Goal: Task Accomplishment & Management: Use online tool/utility

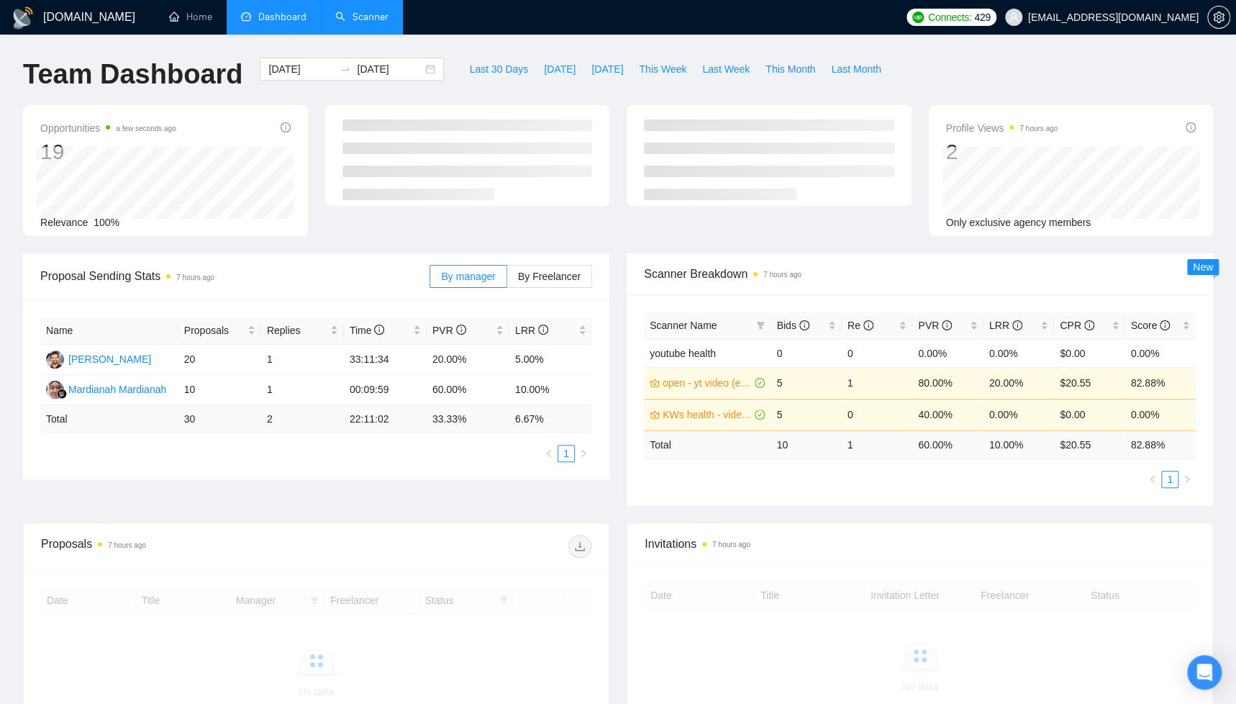
click at [369, 18] on link "Scanner" at bounding box center [361, 17] width 53 height 12
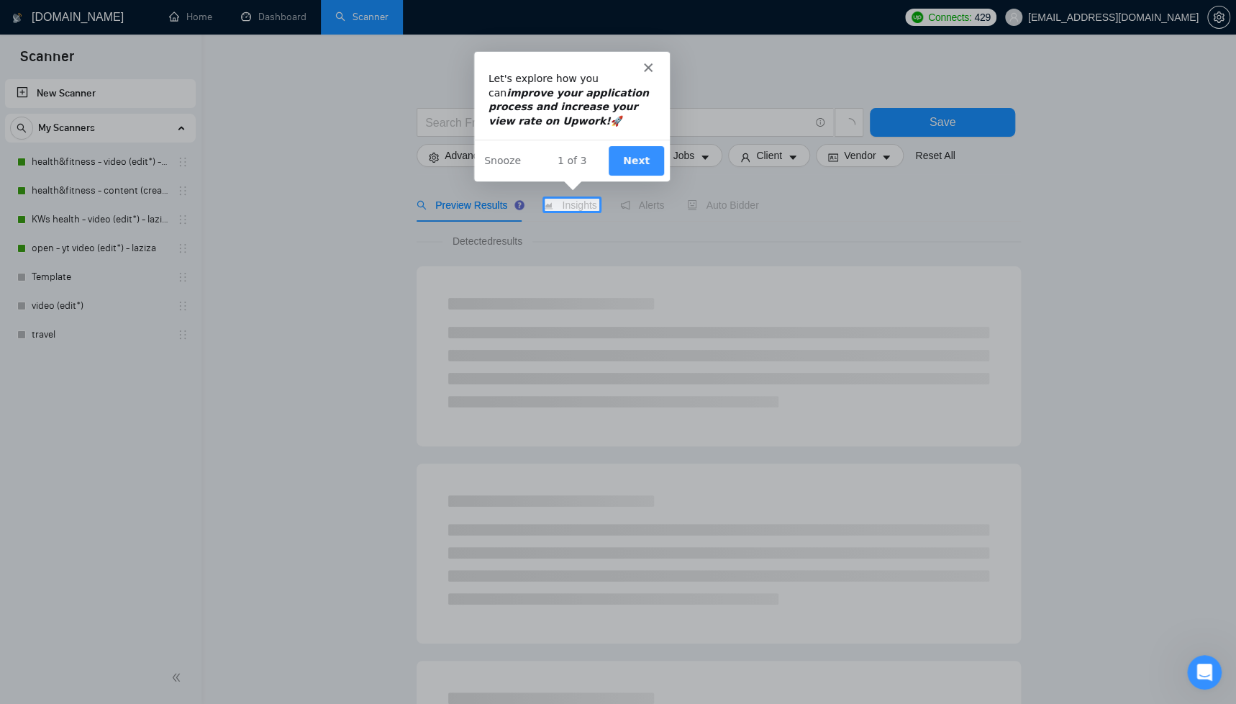
click at [645, 69] on icon "Close" at bounding box center [647, 66] width 9 height 9
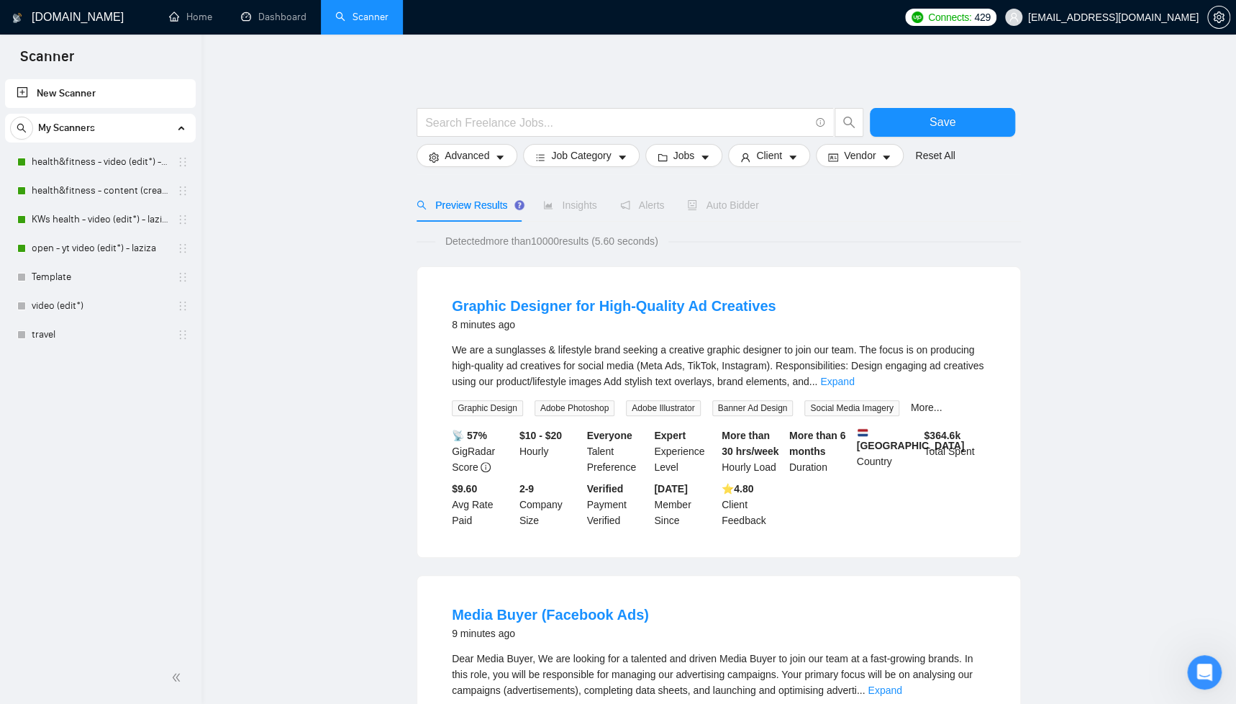
click at [59, 92] on link "New Scanner" at bounding box center [101, 93] width 168 height 29
click at [24, 94] on link "New Scanner" at bounding box center [101, 93] width 168 height 29
drag, startPoint x: 64, startPoint y: 93, endPoint x: 331, endPoint y: 109, distance: 267.4
click at [64, 93] on link "New Scanner" at bounding box center [101, 93] width 168 height 29
drag, startPoint x: 334, startPoint y: 94, endPoint x: 249, endPoint y: 96, distance: 84.9
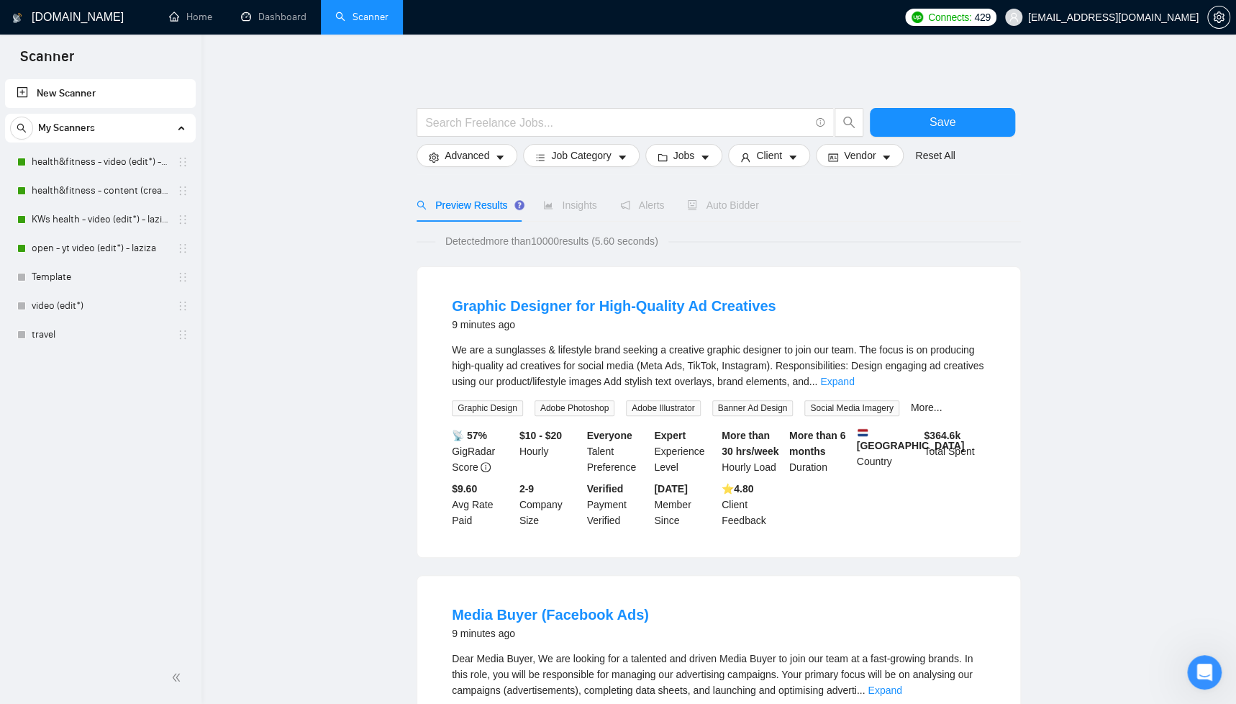
click at [506, 114] on input "text" at bounding box center [617, 123] width 384 height 18
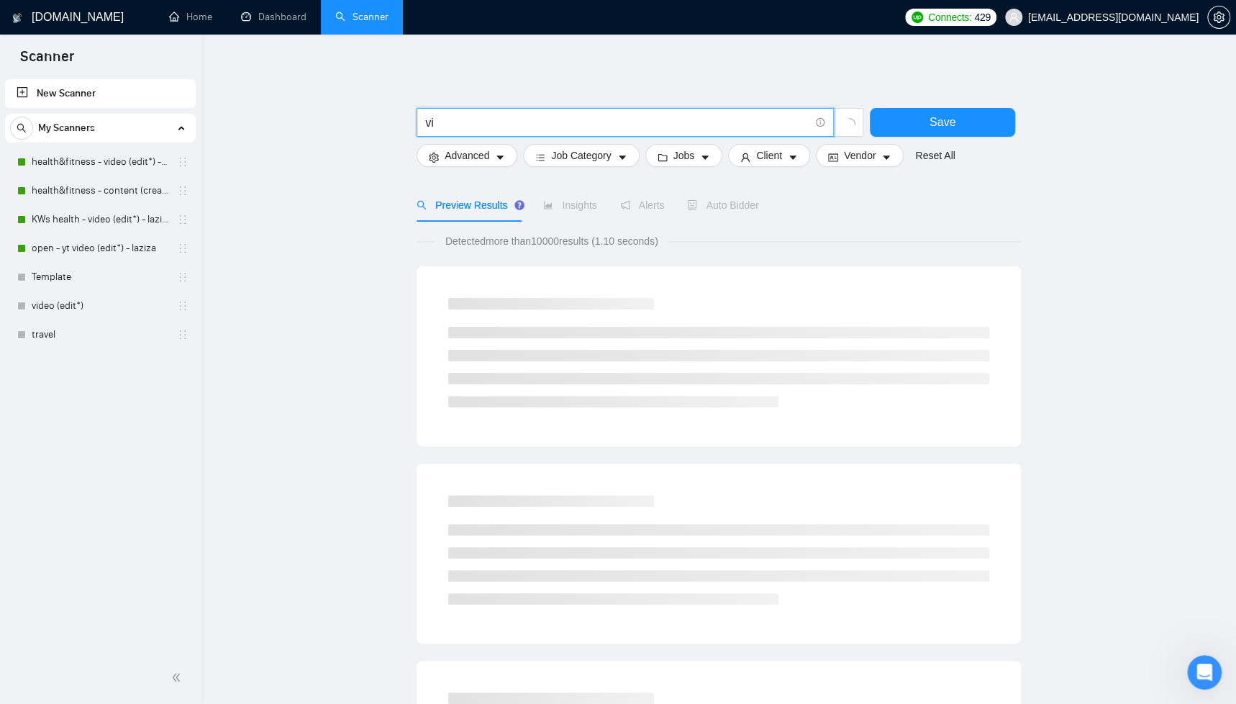
type input "v"
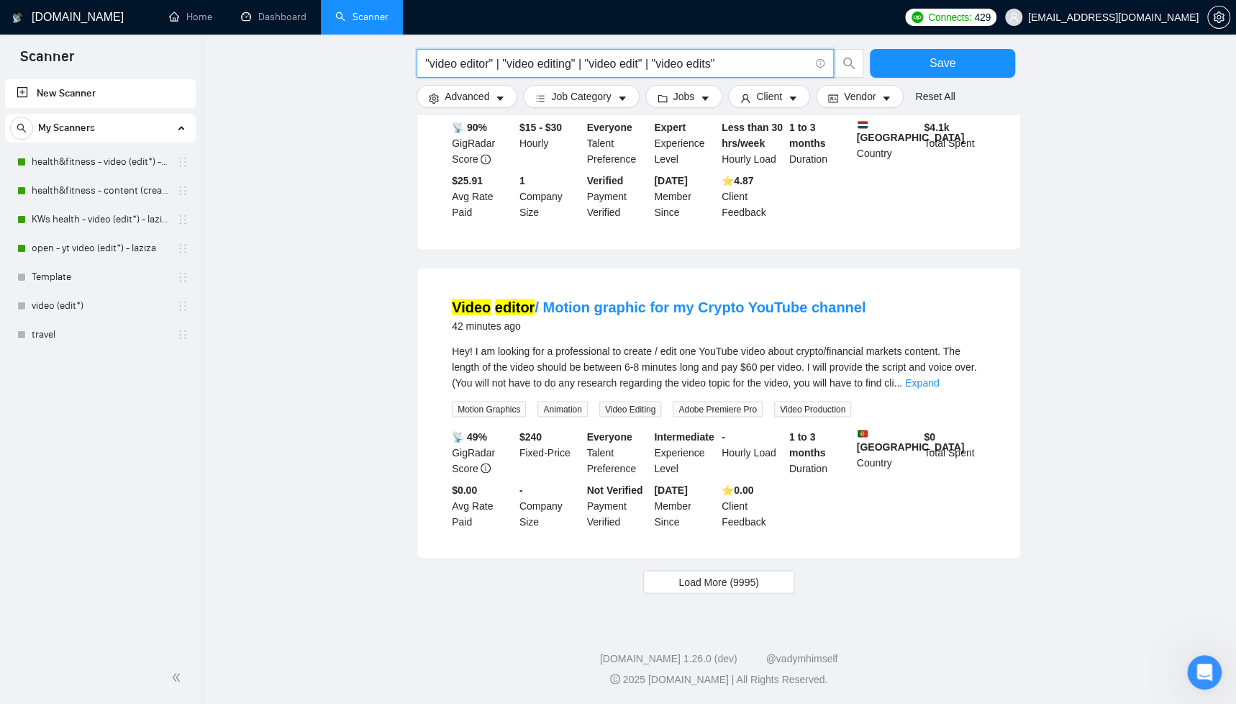
scroll to position [1250, 0]
type input ""video editor" | "video editing" | "video edit" | "video edits""
click at [727, 575] on span "Load More (9995)" at bounding box center [718, 581] width 80 height 16
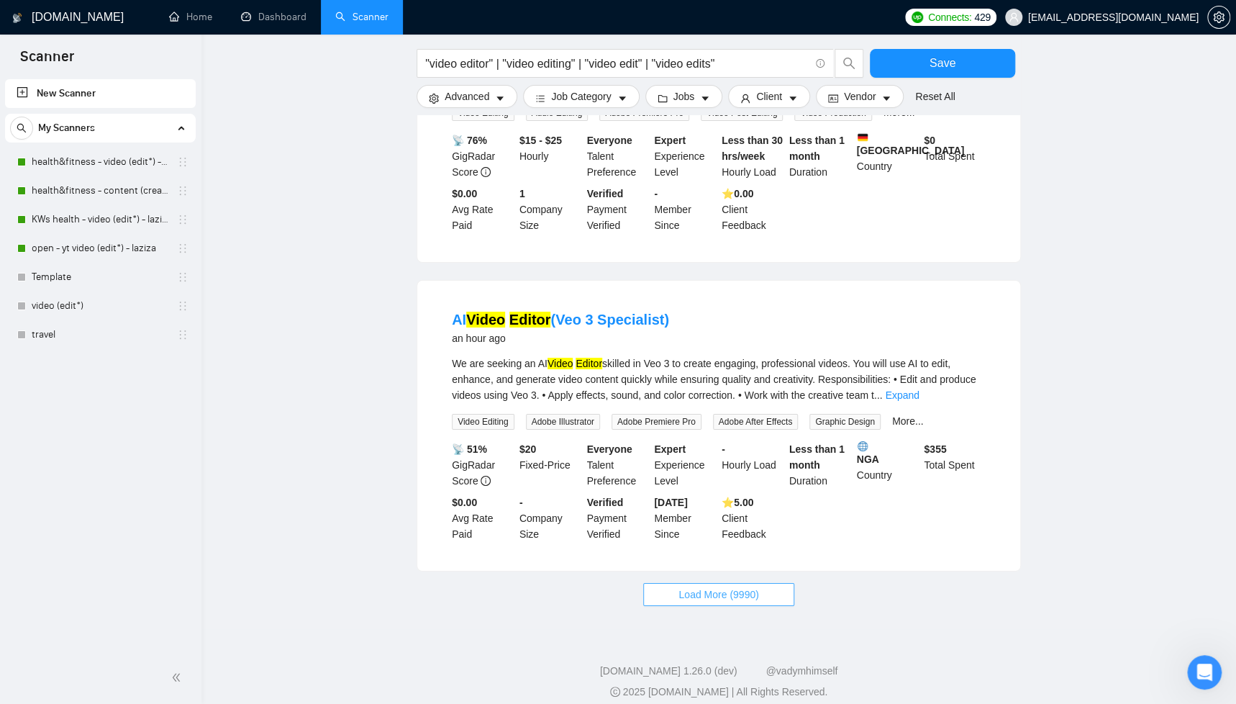
scroll to position [2806, 0]
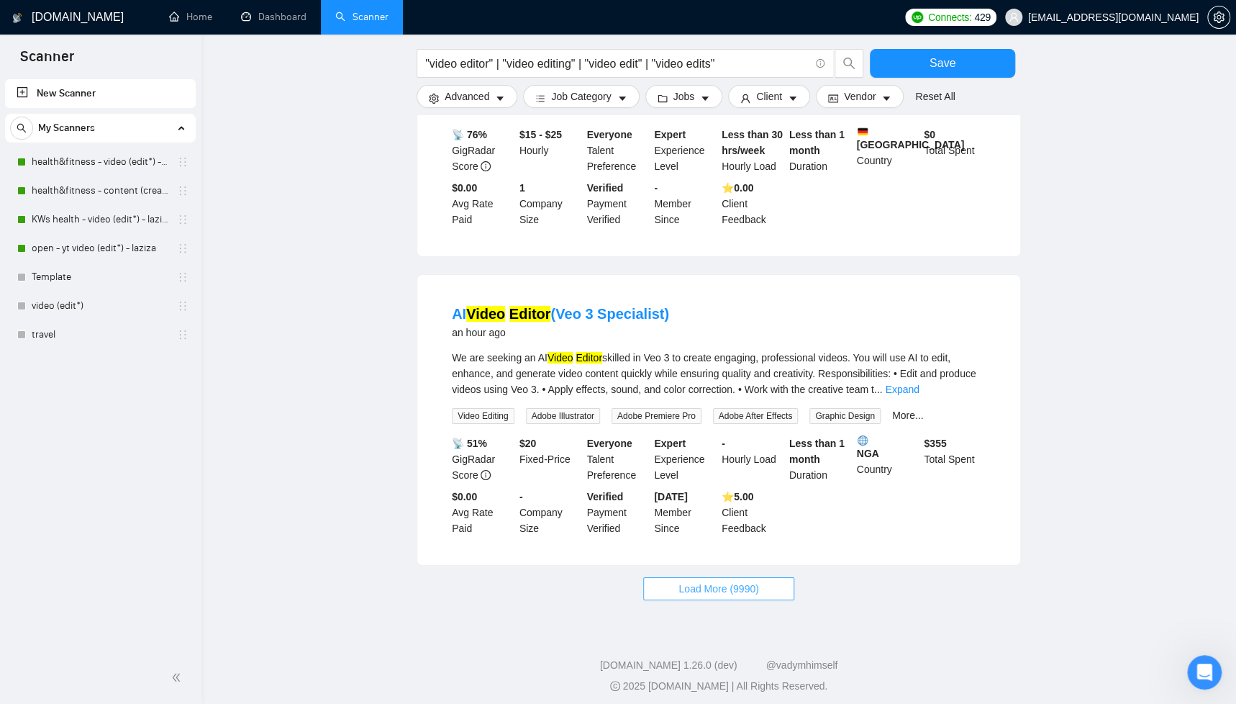
click at [715, 581] on span "Load More (9990)" at bounding box center [718, 589] width 80 height 16
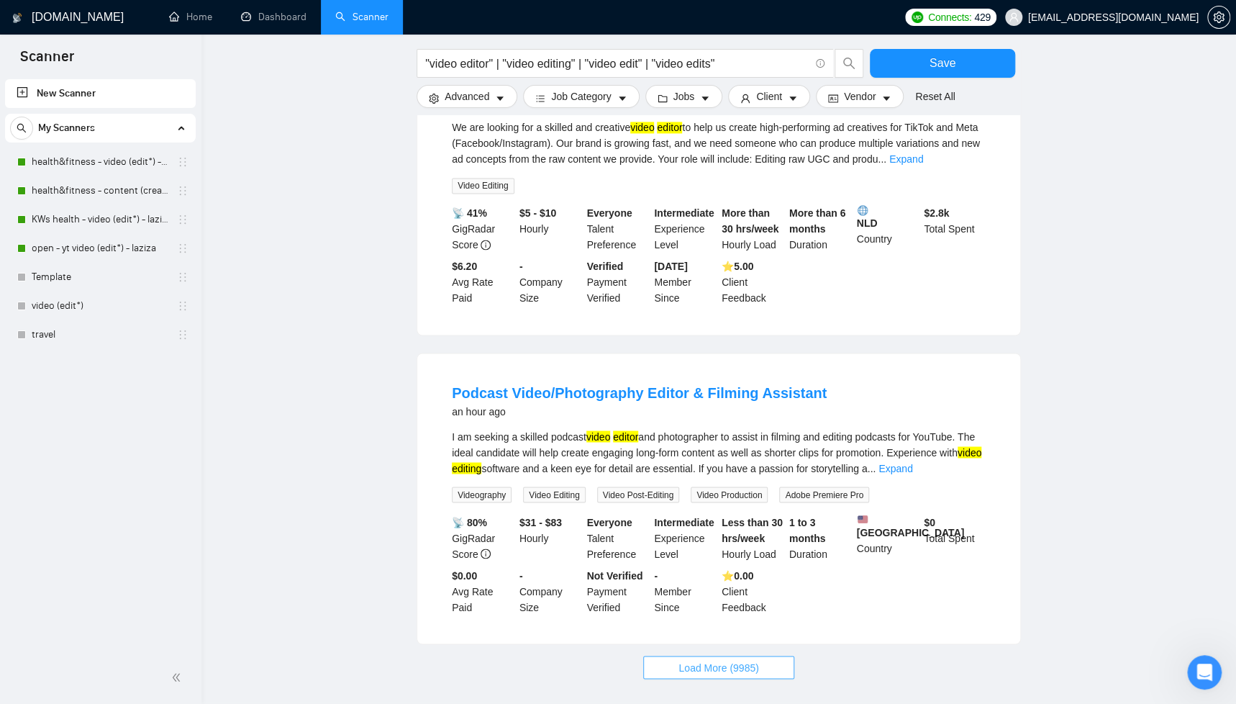
scroll to position [4375, 0]
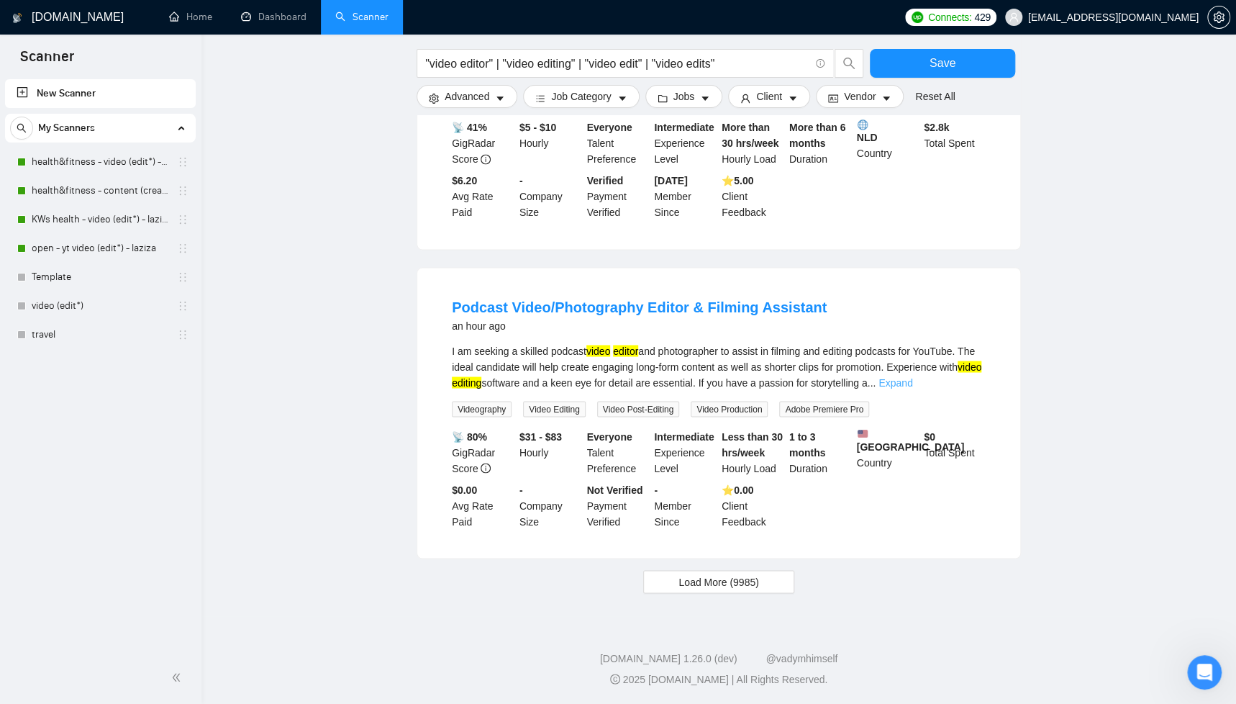
click at [912, 376] on link "Expand" at bounding box center [895, 382] width 34 height 12
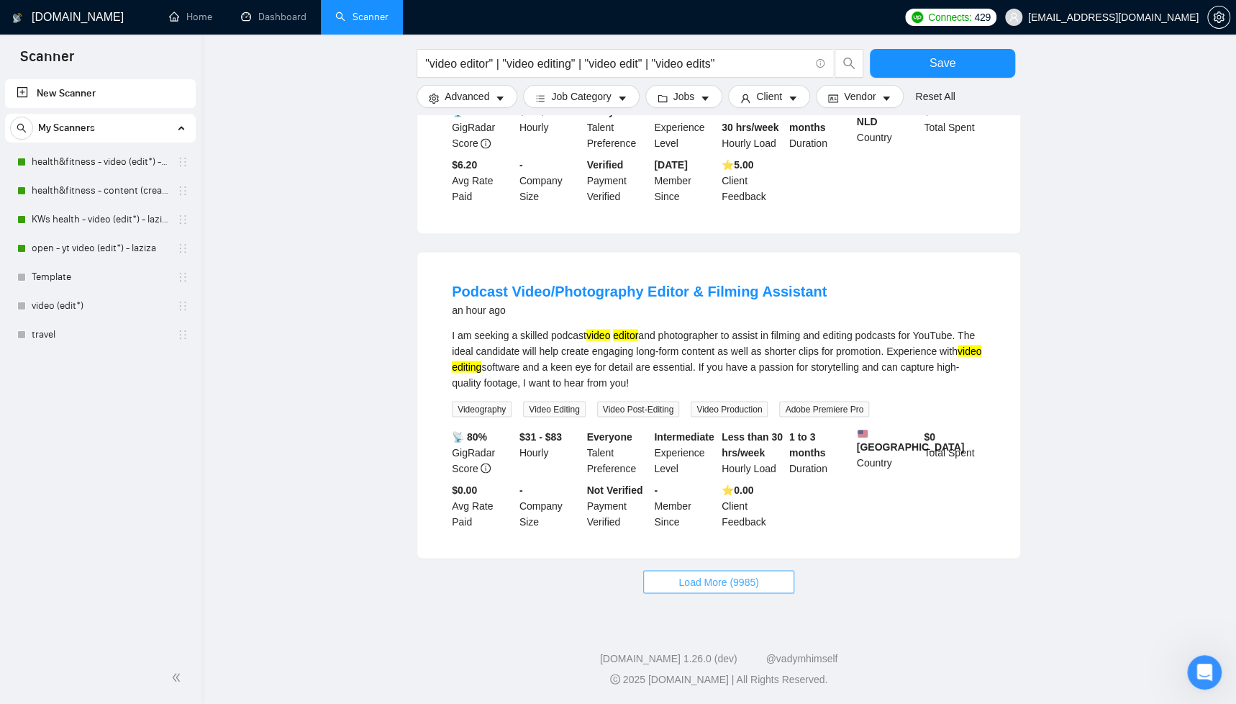
click at [659, 593] on button "Load More (9985)" at bounding box center [718, 581] width 150 height 23
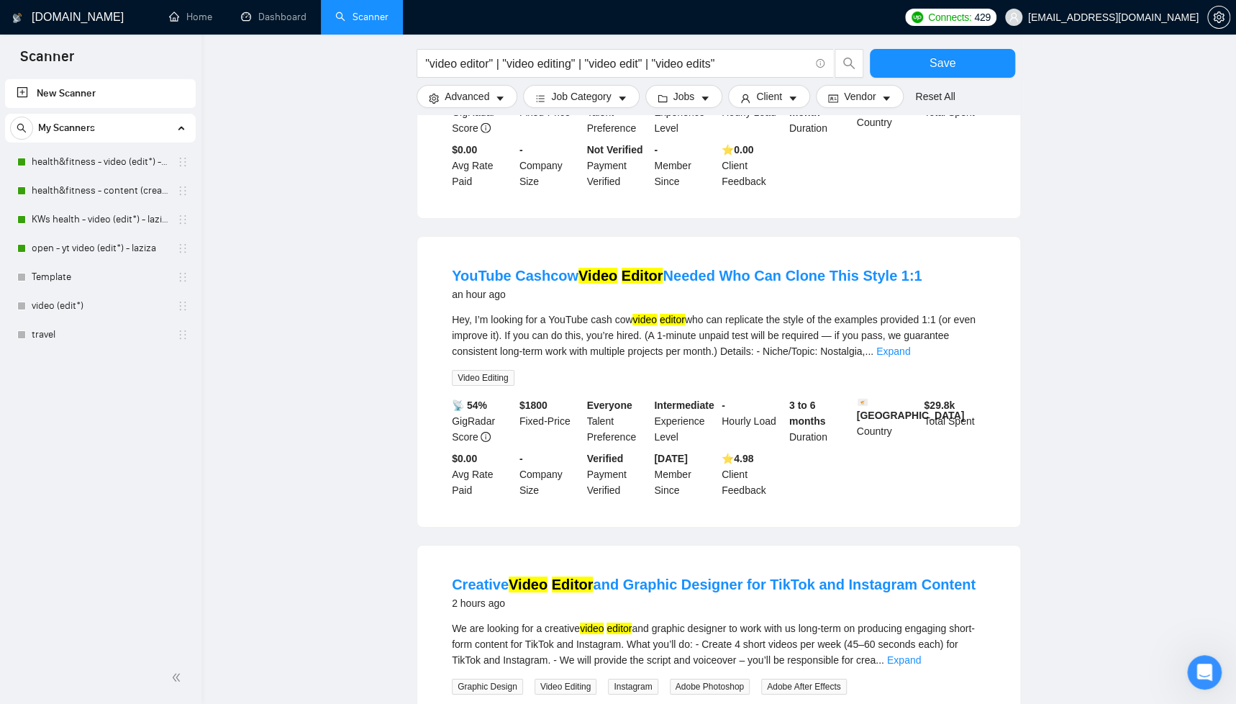
scroll to position [5941, 0]
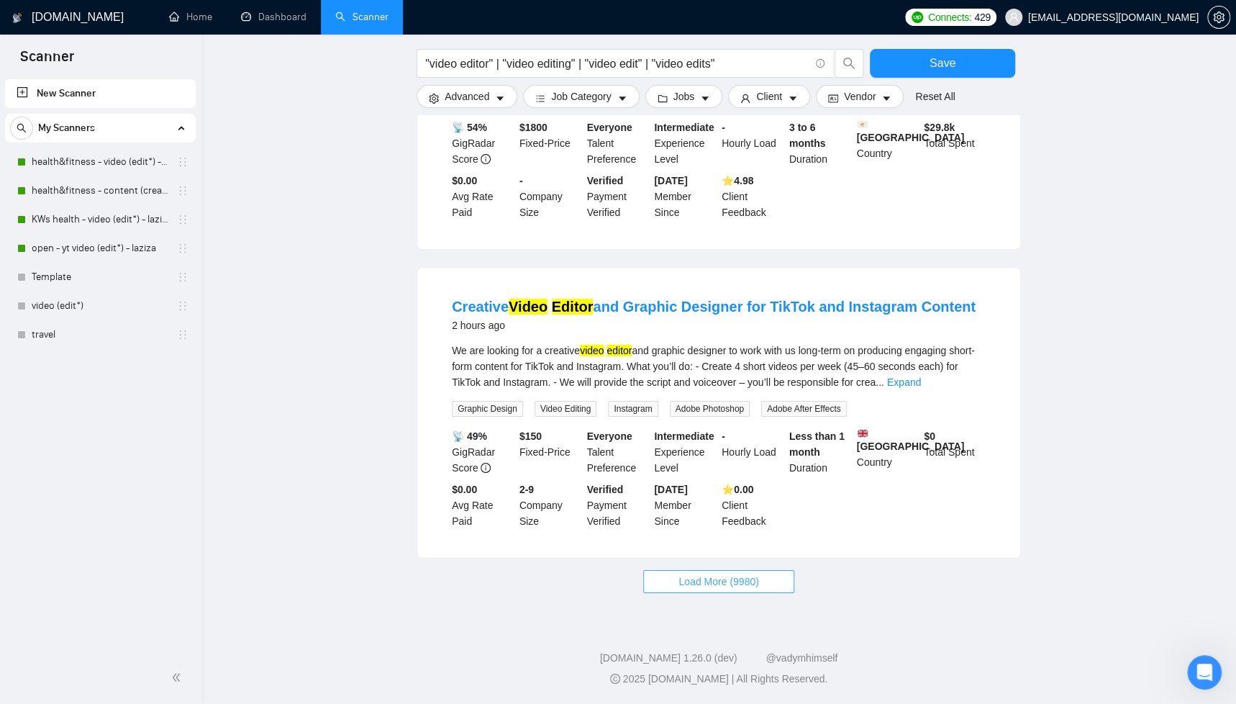
click at [708, 581] on span "Load More (9980)" at bounding box center [718, 581] width 80 height 16
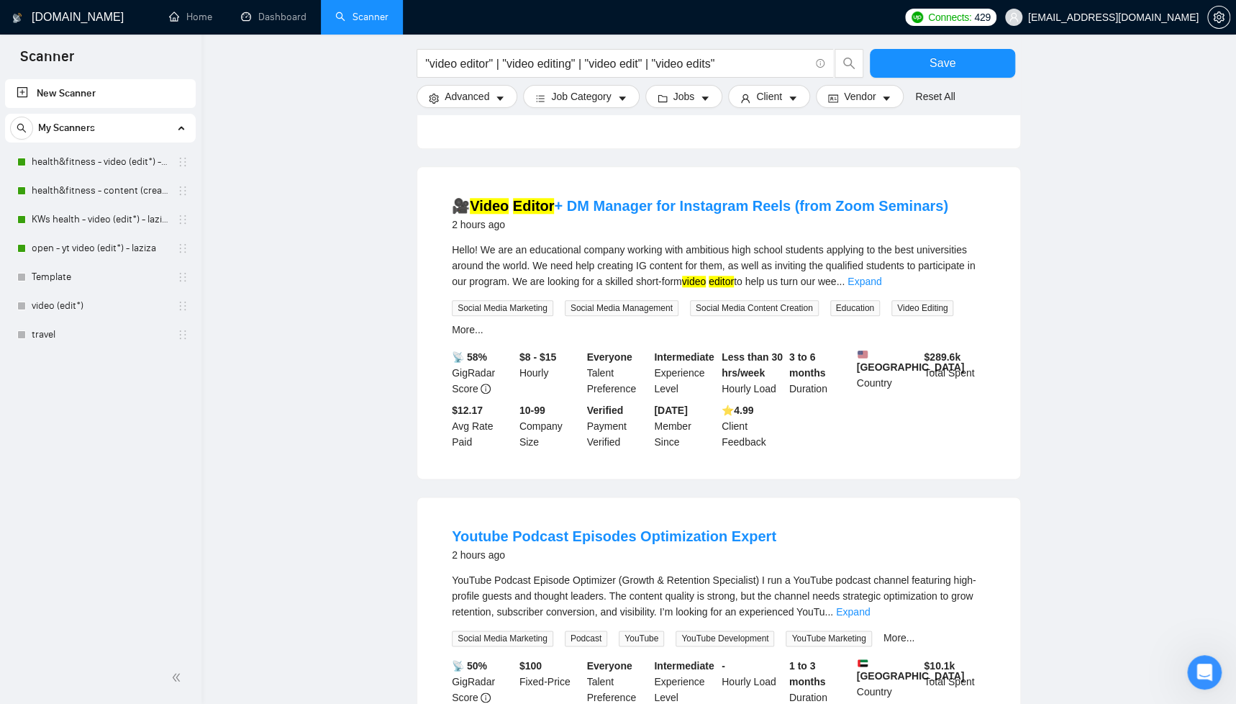
scroll to position [6926, 0]
click at [881, 286] on link "Expand" at bounding box center [864, 281] width 34 height 12
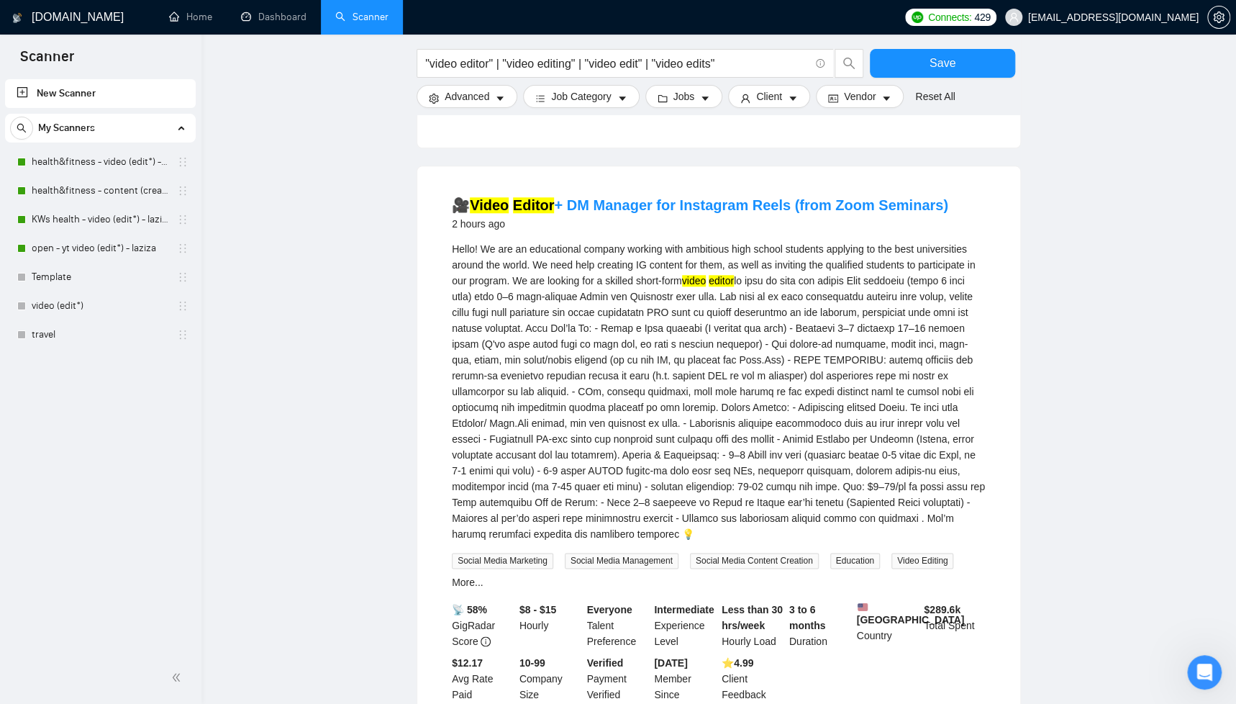
scroll to position [7791, 0]
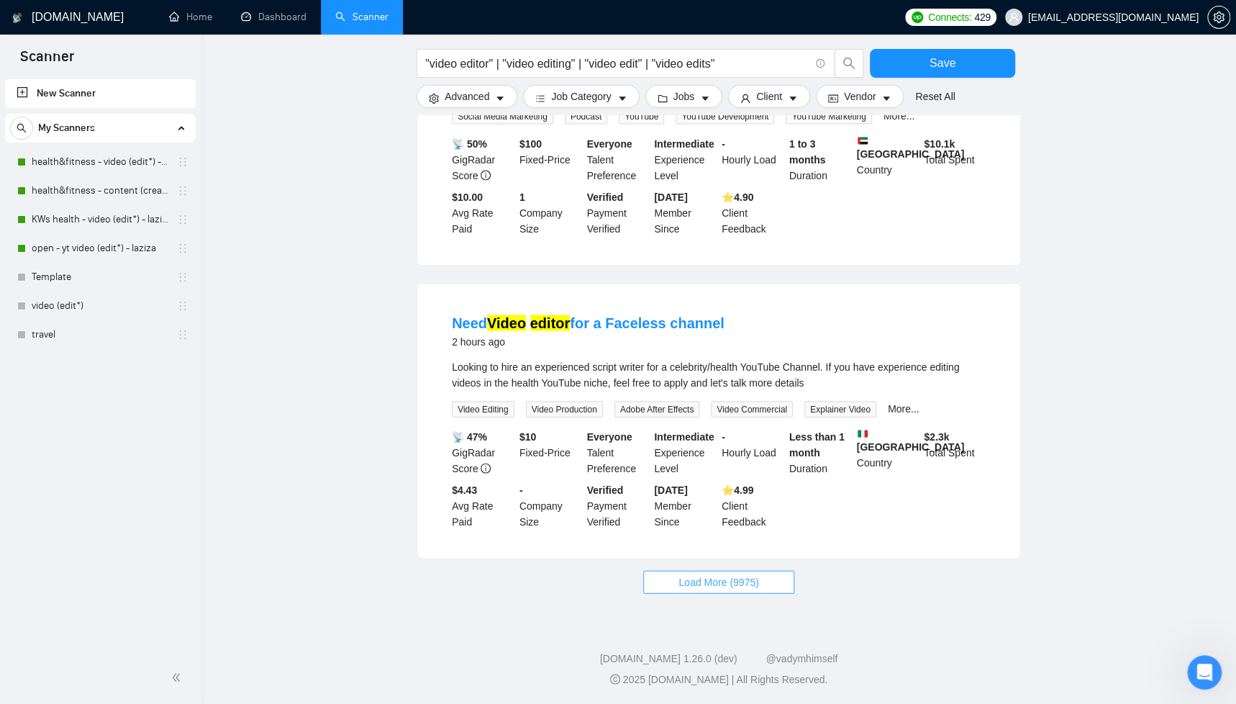
drag, startPoint x: 737, startPoint y: 586, endPoint x: 562, endPoint y: 485, distance: 202.7
click at [737, 586] on span "Load More (9975)" at bounding box center [718, 581] width 80 height 16
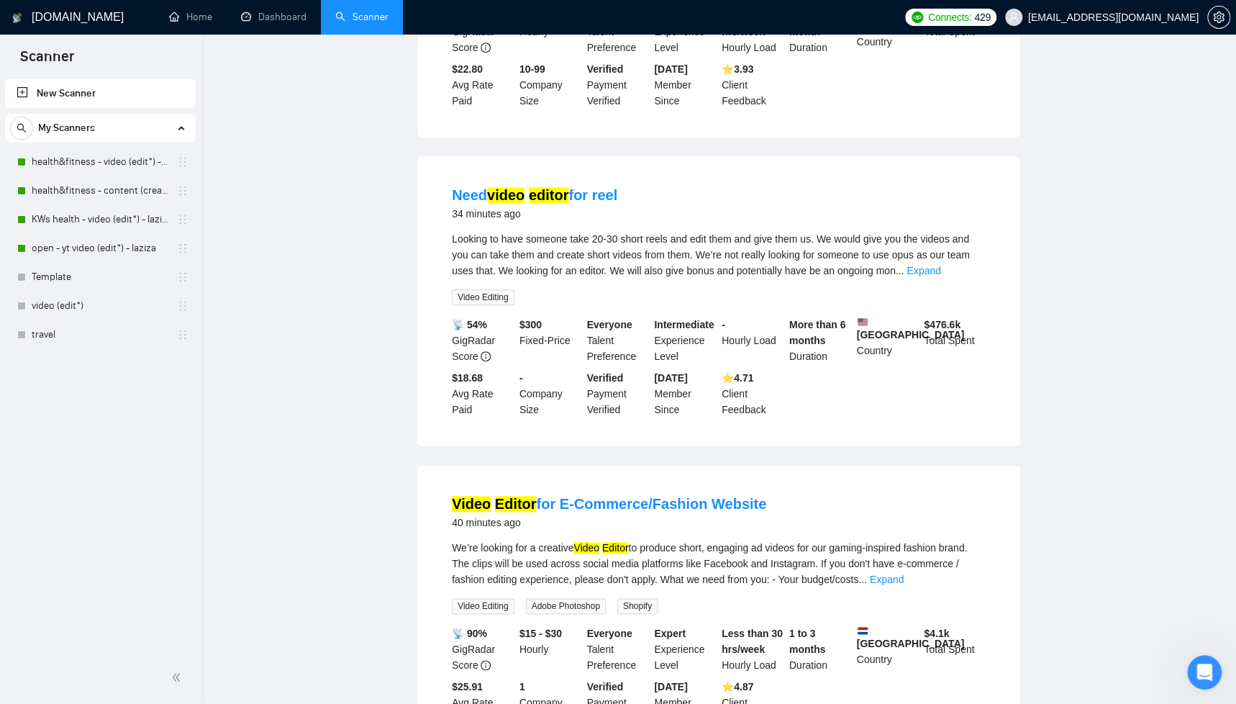
scroll to position [0, 0]
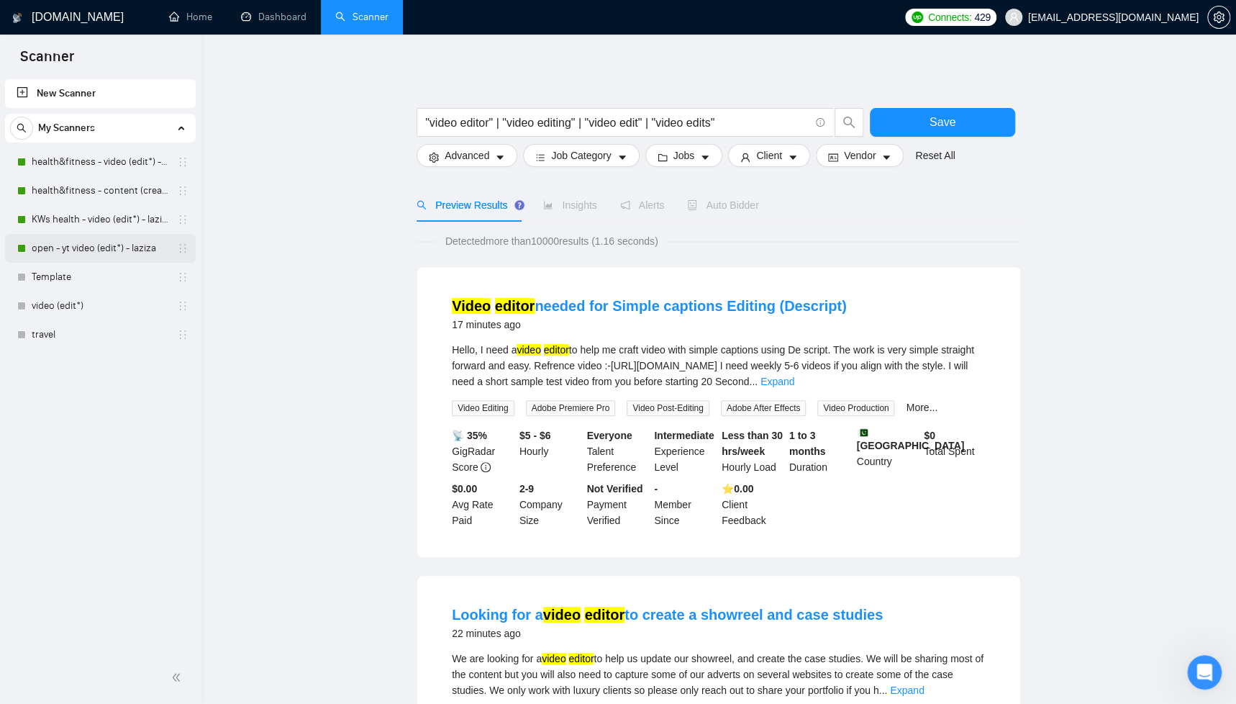
click at [110, 245] on link "open - yt video (edit*) - laziza" at bounding box center [100, 248] width 137 height 29
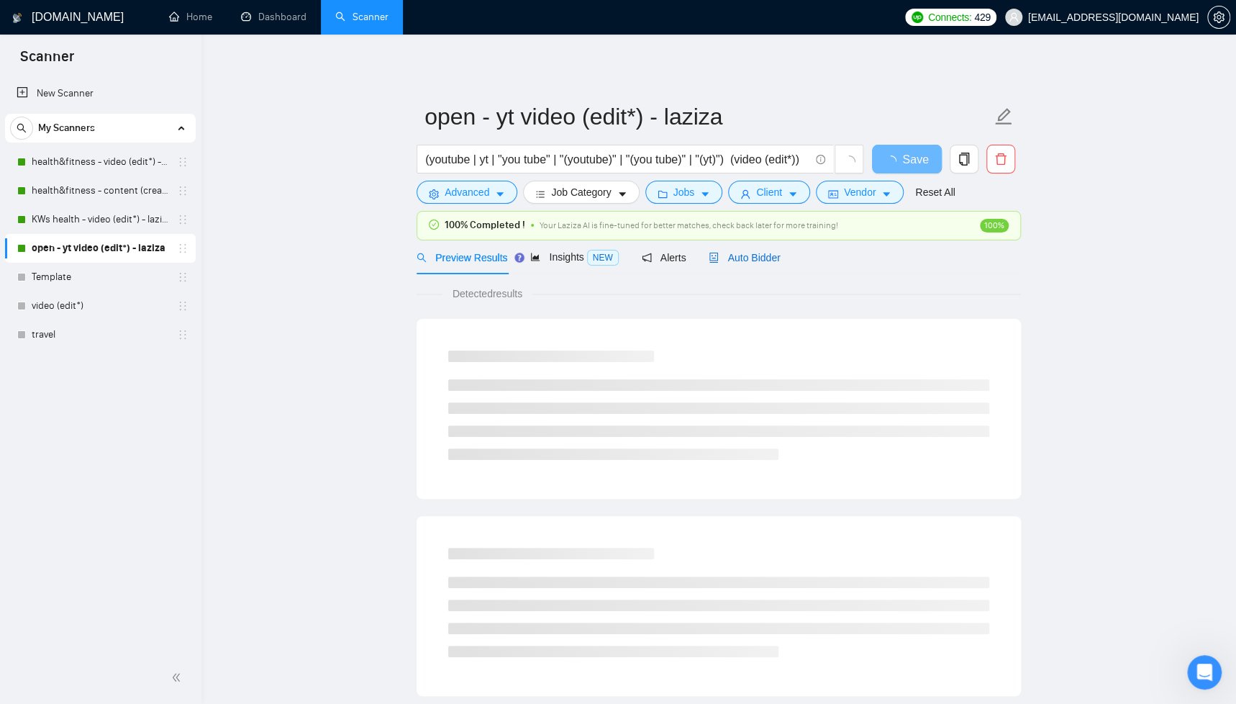
click at [755, 253] on span "Auto Bidder" at bounding box center [744, 258] width 71 height 12
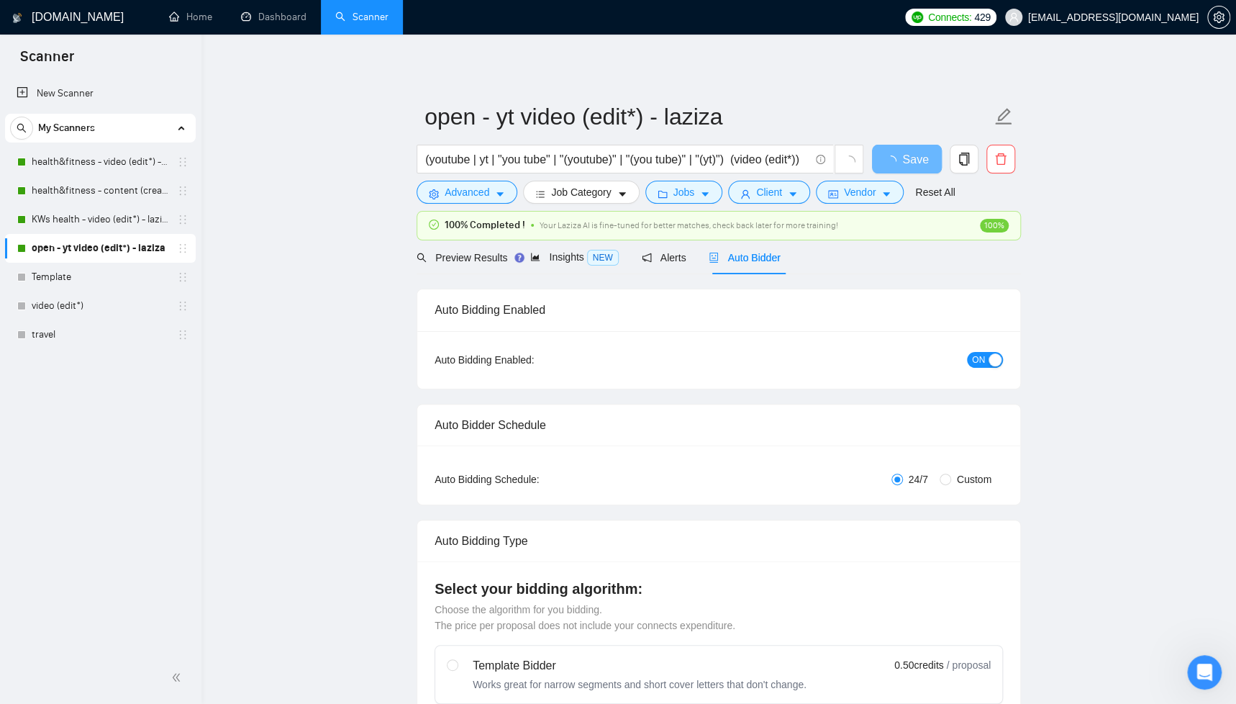
checkbox input "true"
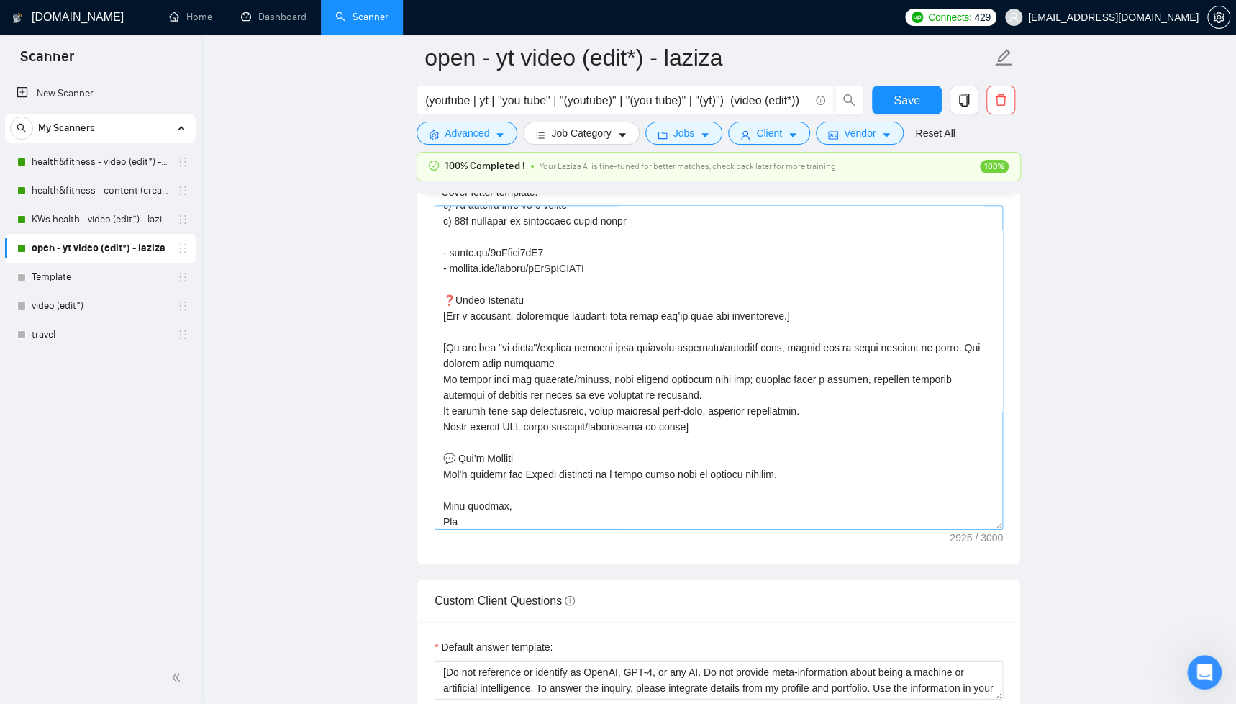
scroll to position [712, 0]
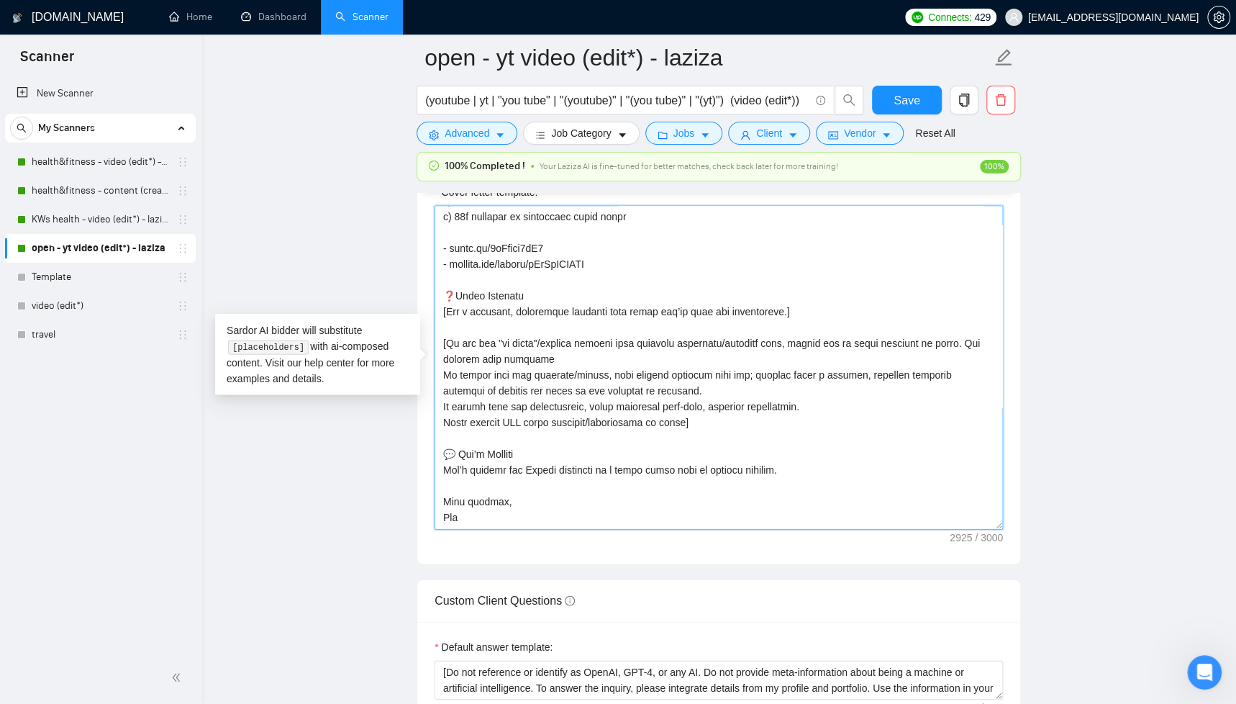
drag, startPoint x: 440, startPoint y: 375, endPoint x: 667, endPoint y: 391, distance: 227.2
click at [667, 391] on textarea "Cover letter template:" at bounding box center [719, 368] width 568 height 324
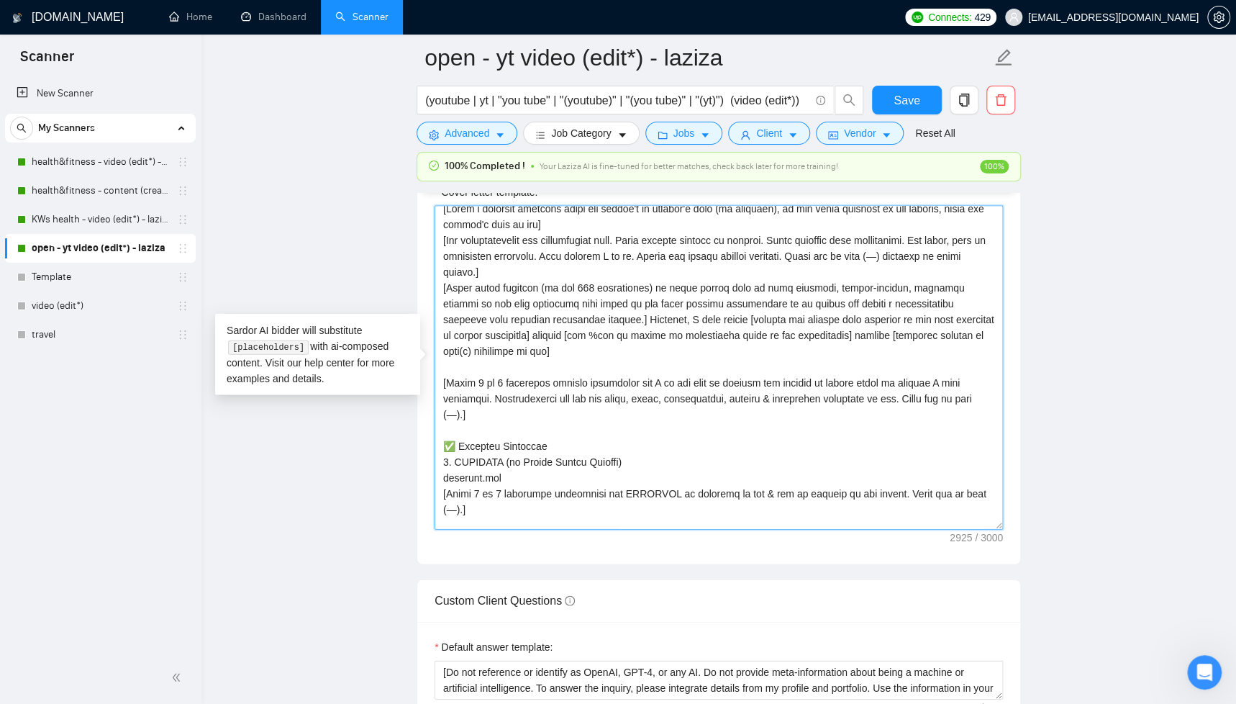
scroll to position [0, 0]
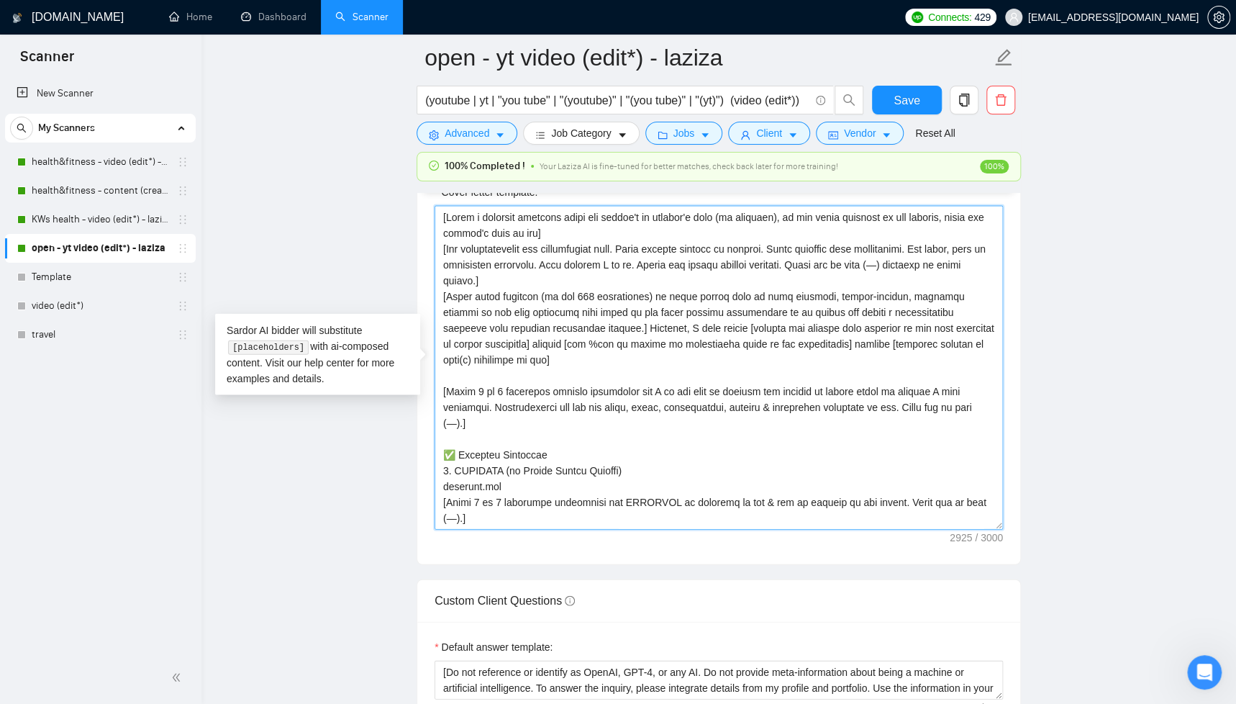
drag, startPoint x: 588, startPoint y: 232, endPoint x: 437, endPoint y: 210, distance: 152.6
click at [437, 210] on textarea "Cover letter template:" at bounding box center [719, 368] width 568 height 324
click at [468, 227] on textarea "Cover letter template:" at bounding box center [719, 368] width 568 height 324
click at [367, 251] on main "open - yt video (edit*) - laziza (youtube | yt | "you tube" | "(youtube)" | "(y…" at bounding box center [718, 551] width 988 height 4402
drag, startPoint x: 442, startPoint y: 216, endPoint x: 582, endPoint y: 229, distance: 140.9
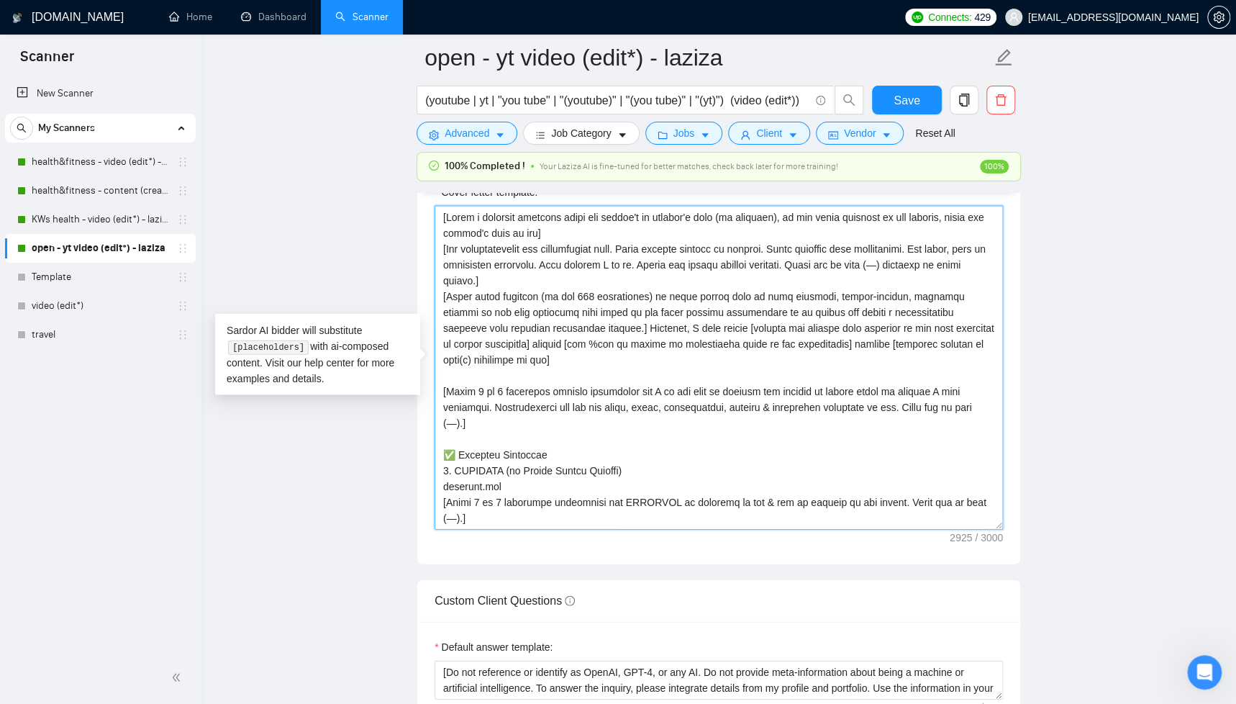
click at [582, 229] on textarea "Cover letter template:" at bounding box center [719, 368] width 568 height 324
click at [470, 232] on textarea "Cover letter template:" at bounding box center [719, 368] width 568 height 324
click at [593, 229] on textarea "Cover letter template:" at bounding box center [719, 368] width 568 height 324
drag, startPoint x: 445, startPoint y: 232, endPoint x: 573, endPoint y: 229, distance: 128.1
click at [573, 229] on textarea "Cover letter template:" at bounding box center [719, 368] width 568 height 324
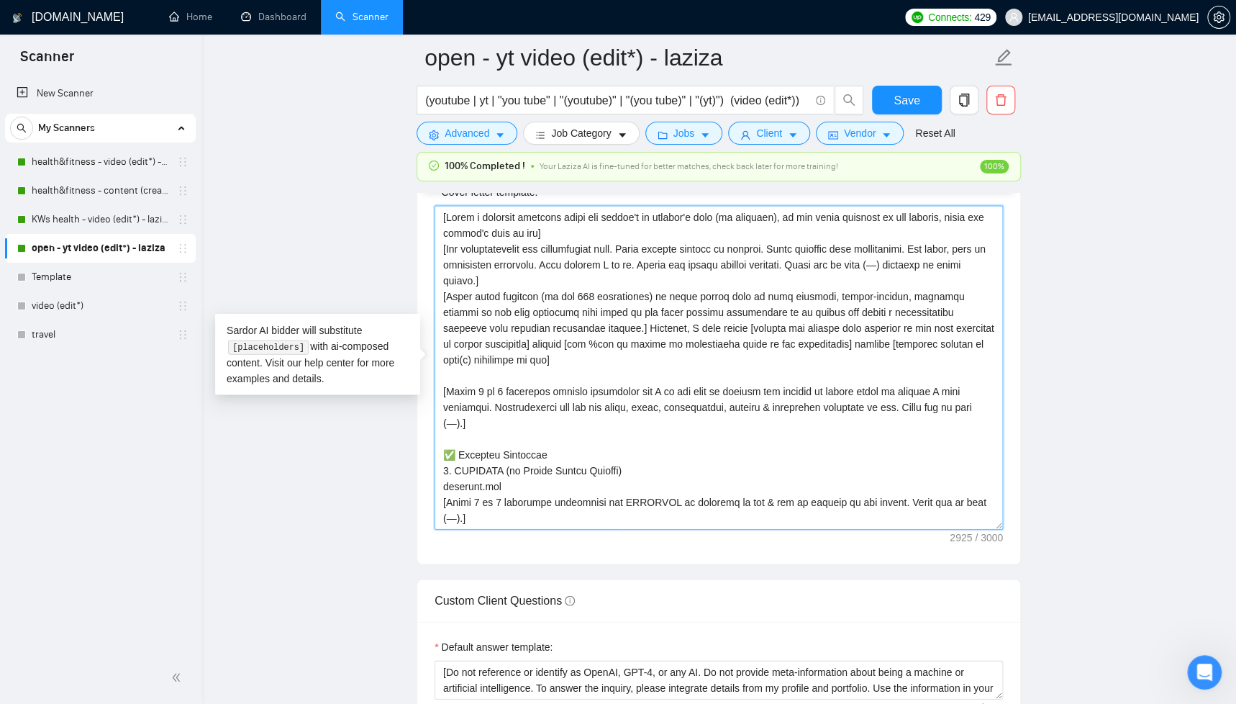
click at [614, 251] on textarea "Cover letter template:" at bounding box center [719, 368] width 568 height 324
drag, startPoint x: 443, startPoint y: 217, endPoint x: 579, endPoint y: 229, distance: 136.6
click at [579, 229] on textarea "Cover letter template:" at bounding box center [719, 368] width 568 height 324
click at [576, 231] on textarea "Cover letter template:" at bounding box center [719, 368] width 568 height 324
drag, startPoint x: 582, startPoint y: 234, endPoint x: 650, endPoint y: 232, distance: 67.6
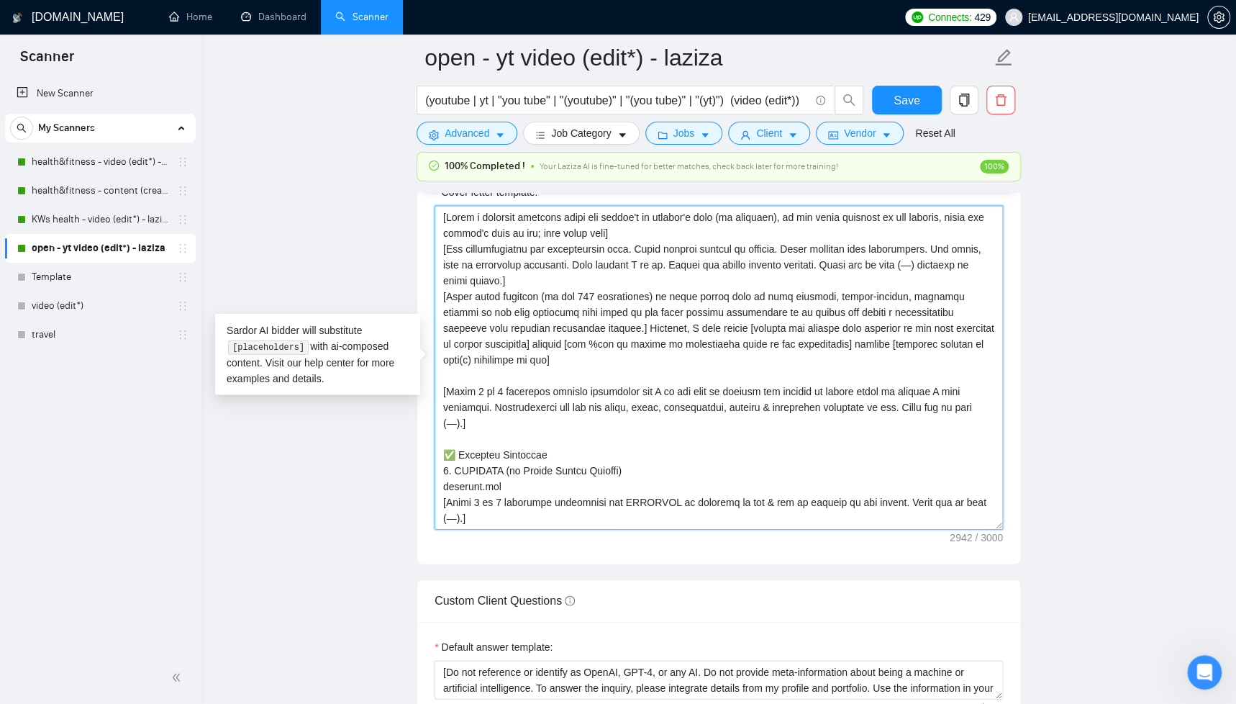
click at [650, 232] on textarea "Cover letter template:" at bounding box center [719, 368] width 568 height 324
click at [678, 269] on textarea "Cover letter template:" at bounding box center [719, 368] width 568 height 324
drag, startPoint x: 581, startPoint y: 233, endPoint x: 651, endPoint y: 232, distance: 70.5
click at [651, 232] on textarea "Cover letter template:" at bounding box center [719, 368] width 568 height 324
click at [654, 234] on textarea "Cover letter template:" at bounding box center [719, 368] width 568 height 324
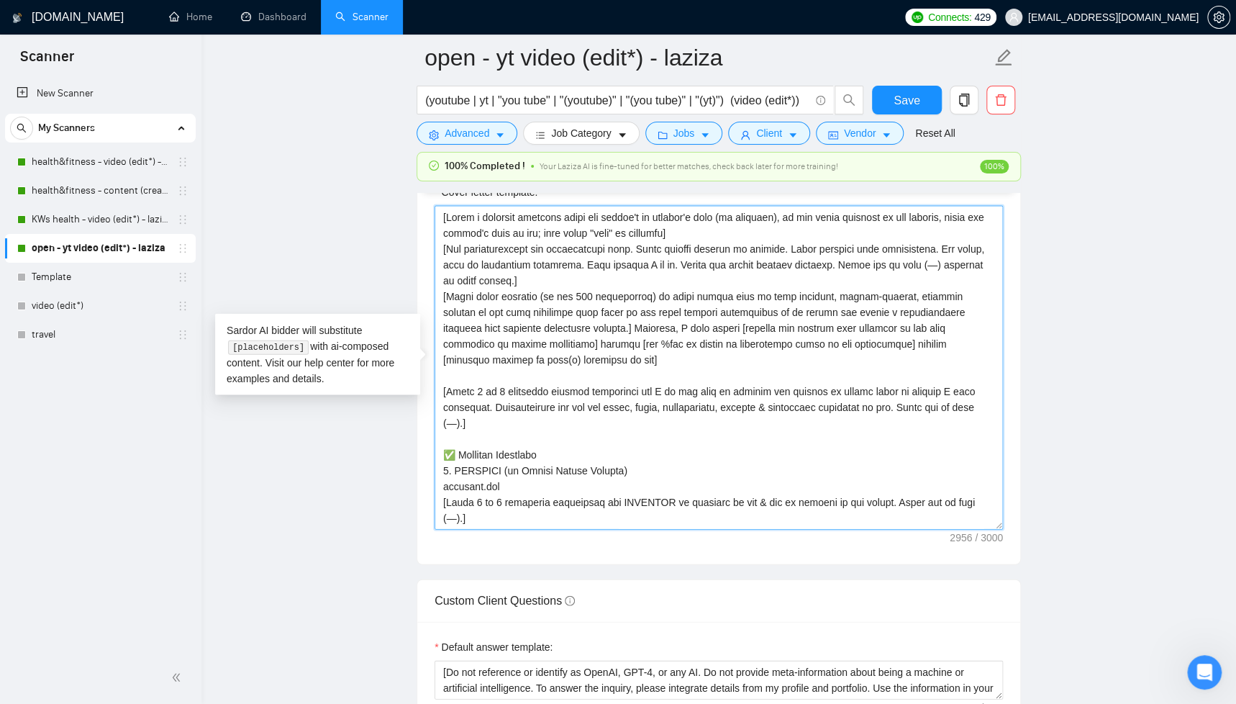
drag, startPoint x: 582, startPoint y: 235, endPoint x: 713, endPoint y: 234, distance: 130.9
click at [713, 234] on textarea "Cover letter template:" at bounding box center [719, 368] width 568 height 324
type textarea "[Lorem i dolorsit ametcons adipi eli seddoe't in utlabor'e dolo (ma aliquaen), …"
click at [900, 98] on span "Save" at bounding box center [906, 100] width 26 height 18
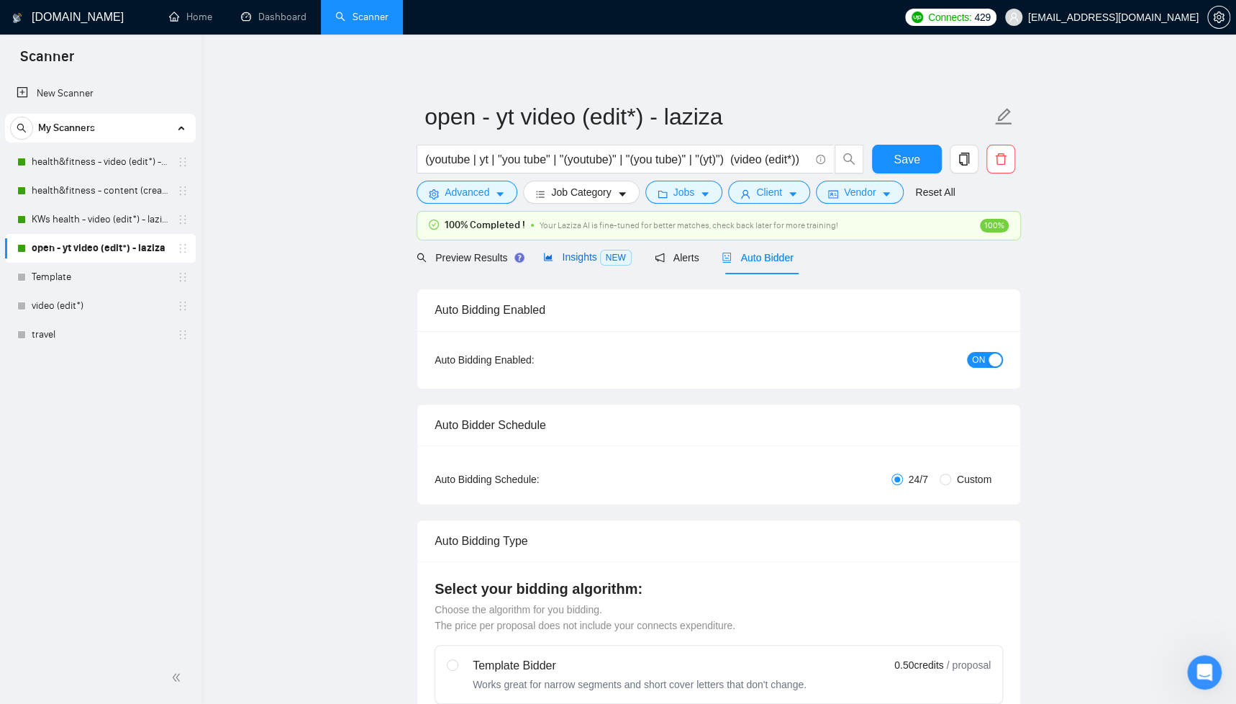
click at [585, 255] on span "Insights NEW" at bounding box center [587, 257] width 88 height 12
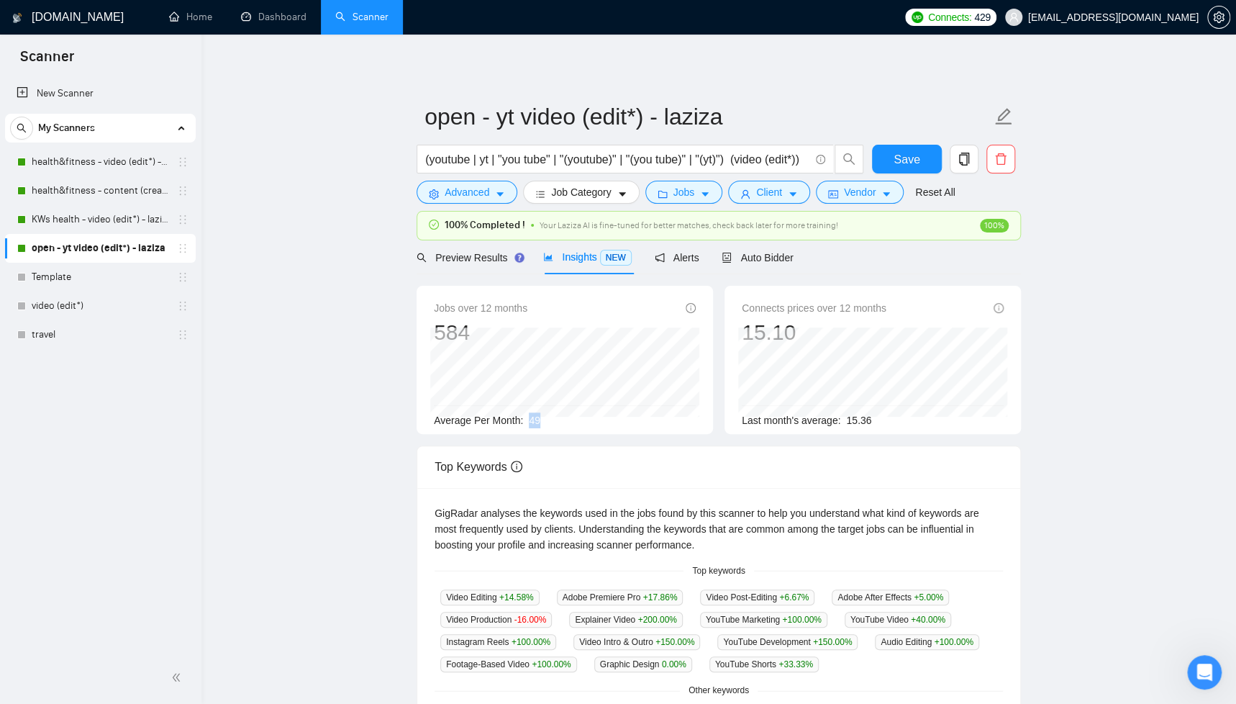
drag, startPoint x: 533, startPoint y: 421, endPoint x: 544, endPoint y: 419, distance: 11.0
click at [544, 419] on div "Average Per Month: 49" at bounding box center [565, 420] width 262 height 16
click at [329, 334] on main "open - yt video (edit*) - laziza (youtube | yt | "you tube" | "(youtube)" | "(y…" at bounding box center [718, 555] width 988 height 994
click at [622, 192] on icon "caret-down" at bounding box center [622, 194] width 10 height 10
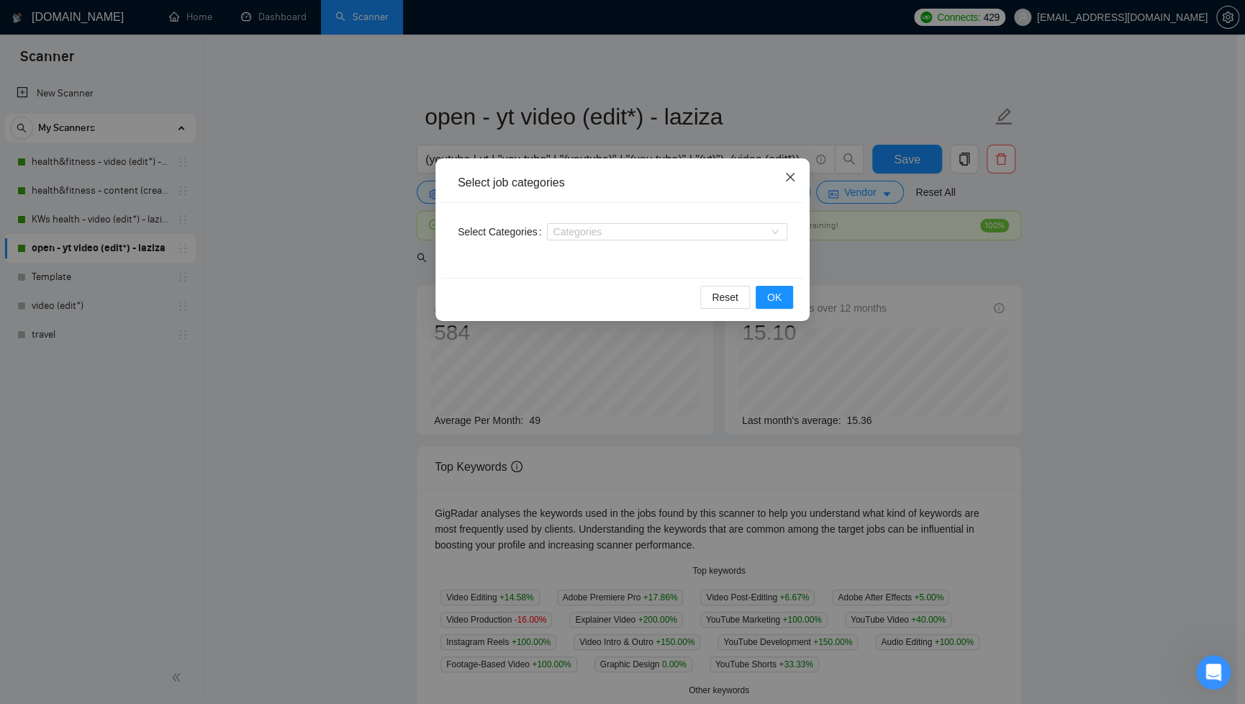
drag, startPoint x: 794, startPoint y: 176, endPoint x: 672, endPoint y: 199, distance: 124.4
click at [794, 176] on icon "close" at bounding box center [790, 177] width 12 height 12
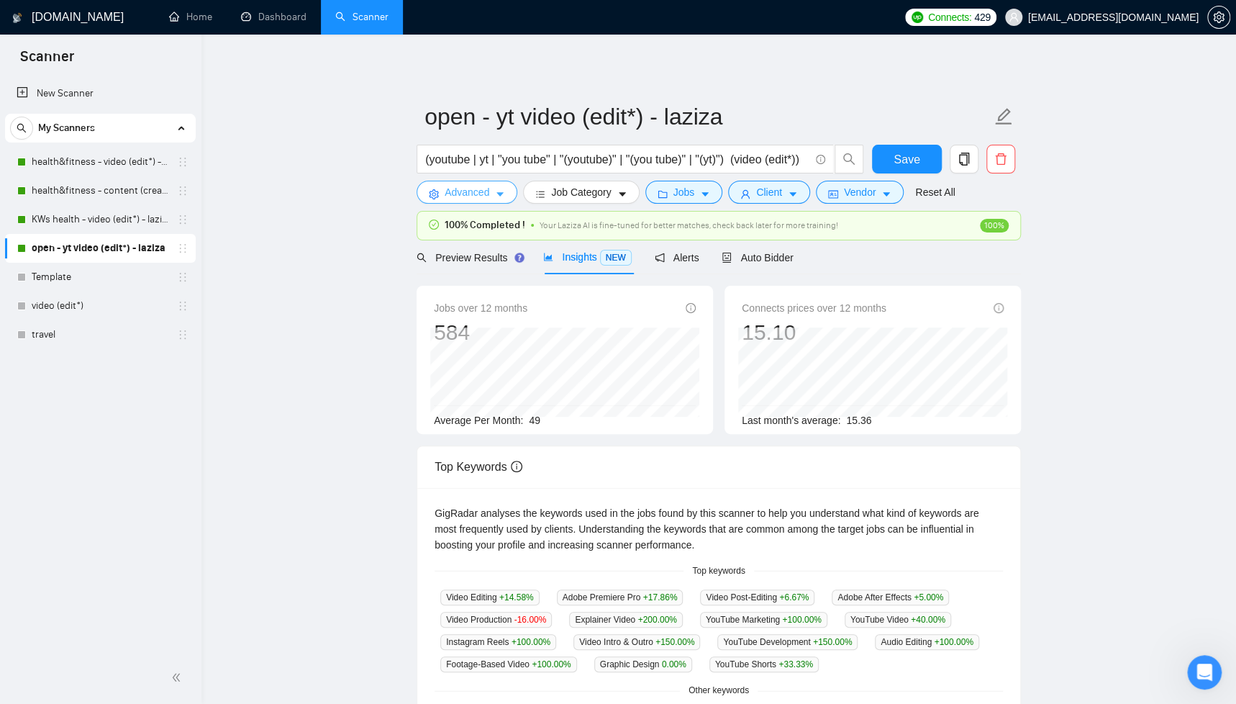
click at [460, 188] on span "Advanced" at bounding box center [467, 192] width 45 height 16
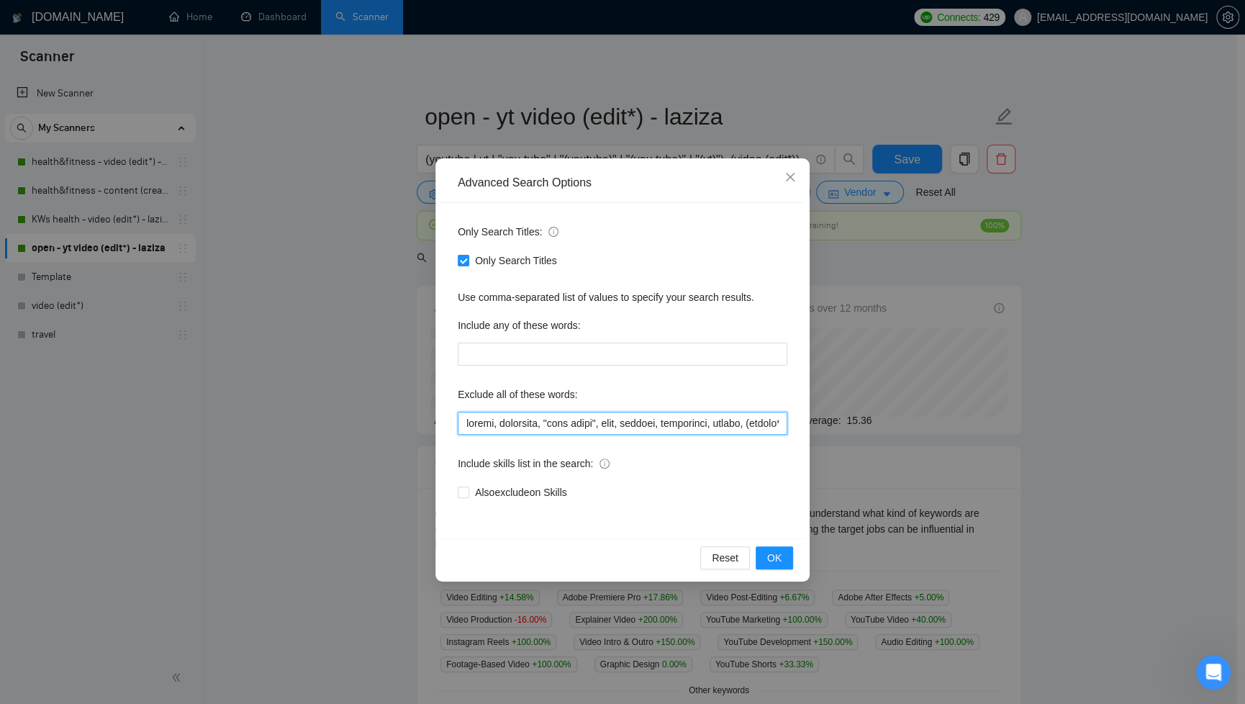
drag, startPoint x: 524, startPoint y: 424, endPoint x: 551, endPoint y: 427, distance: 26.8
click at [526, 424] on input "text" at bounding box center [622, 422] width 329 height 23
click at [650, 353] on input "text" at bounding box center [622, 353] width 329 height 23
click at [791, 178] on icon "close" at bounding box center [790, 177] width 12 height 12
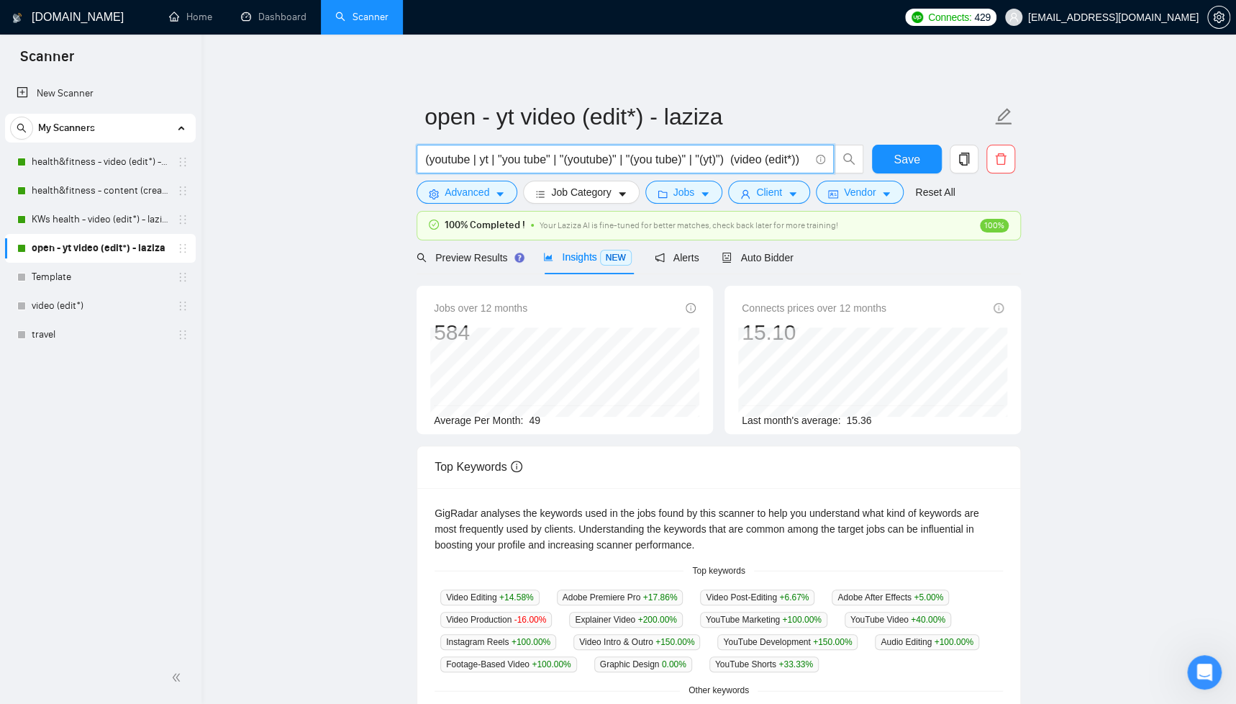
scroll to position [0, 9]
drag, startPoint x: 426, startPoint y: 160, endPoint x: 847, endPoint y: 167, distance: 421.6
click at [847, 167] on span "(youtube | yt | "you tube" | "(youtube)" | "(you tube)" | "(yt)") (video (edit*…" at bounding box center [640, 159] width 447 height 29
click at [622, 199] on icon "caret-down" at bounding box center [622, 194] width 10 height 10
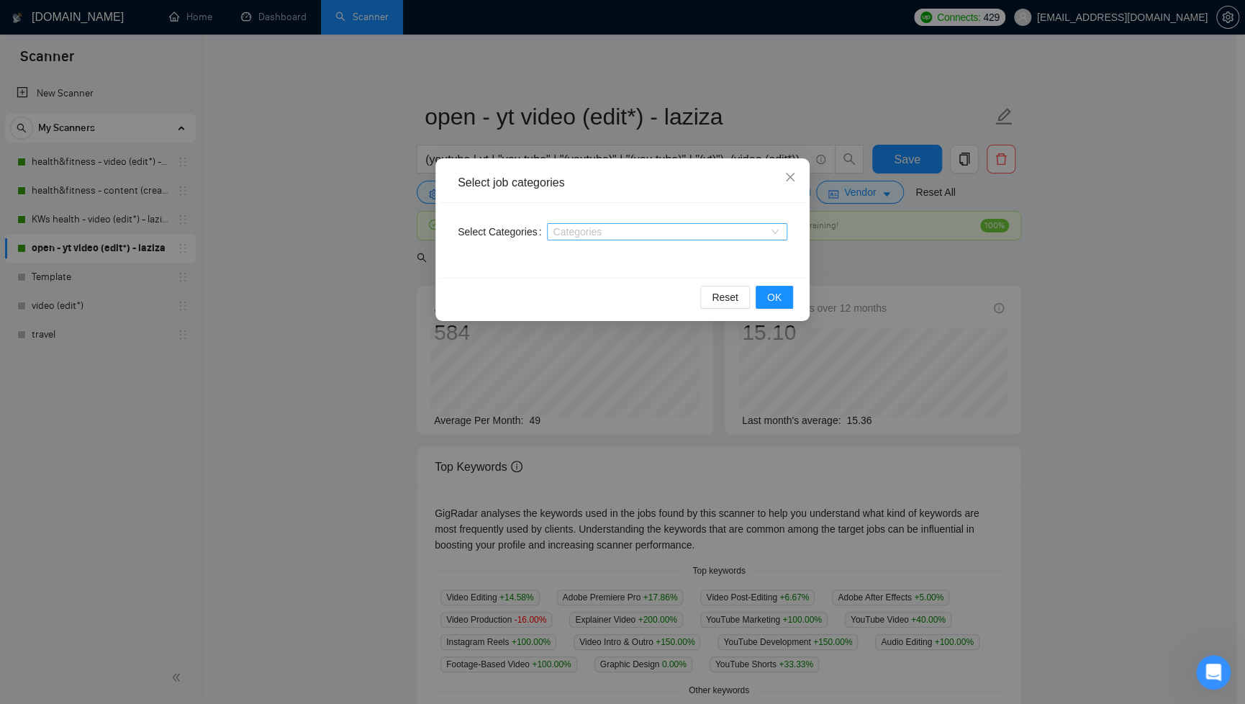
click at [763, 235] on div at bounding box center [659, 232] width 219 height 12
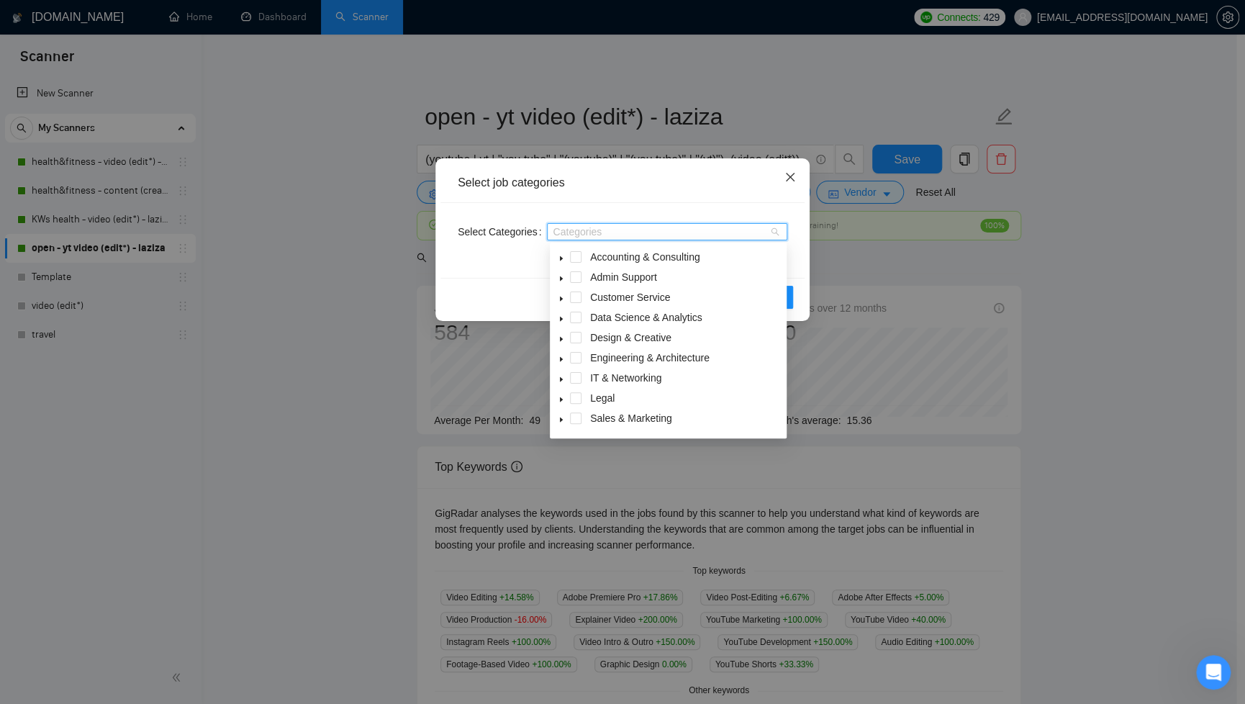
click at [789, 180] on icon "close" at bounding box center [790, 177] width 12 height 12
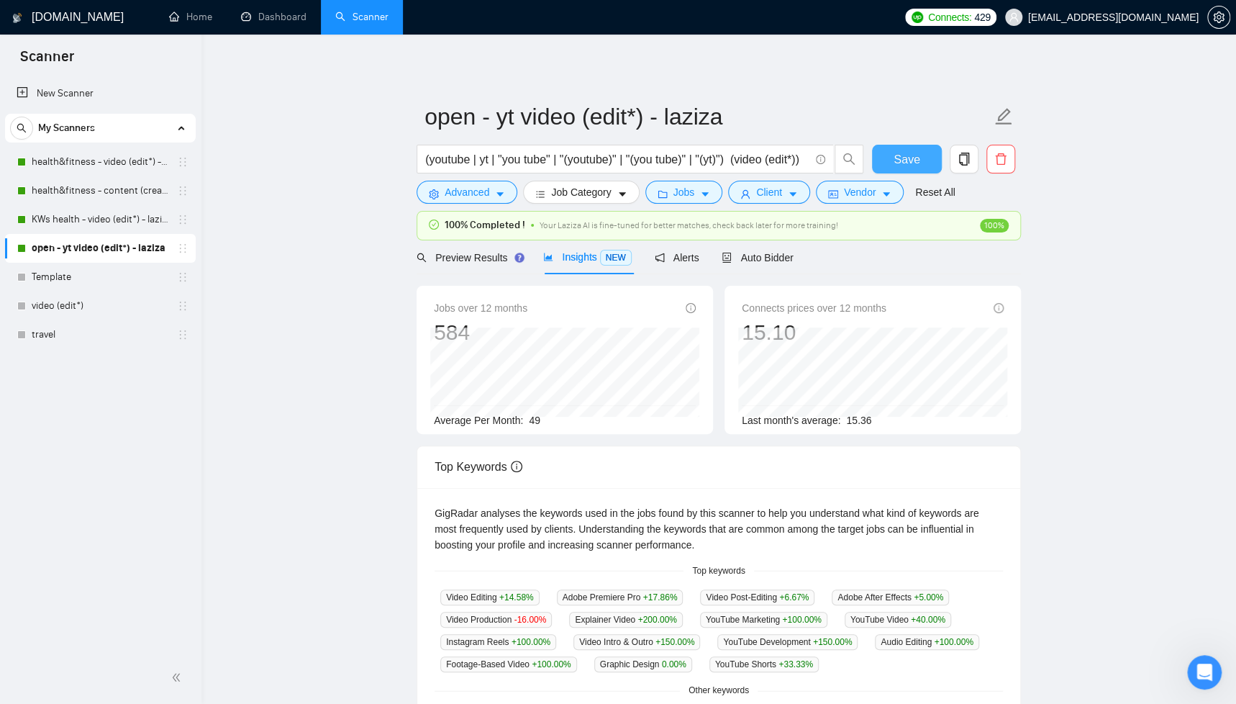
click at [913, 153] on span "Save" at bounding box center [906, 159] width 26 height 18
click at [624, 194] on icon "caret-down" at bounding box center [622, 195] width 7 height 4
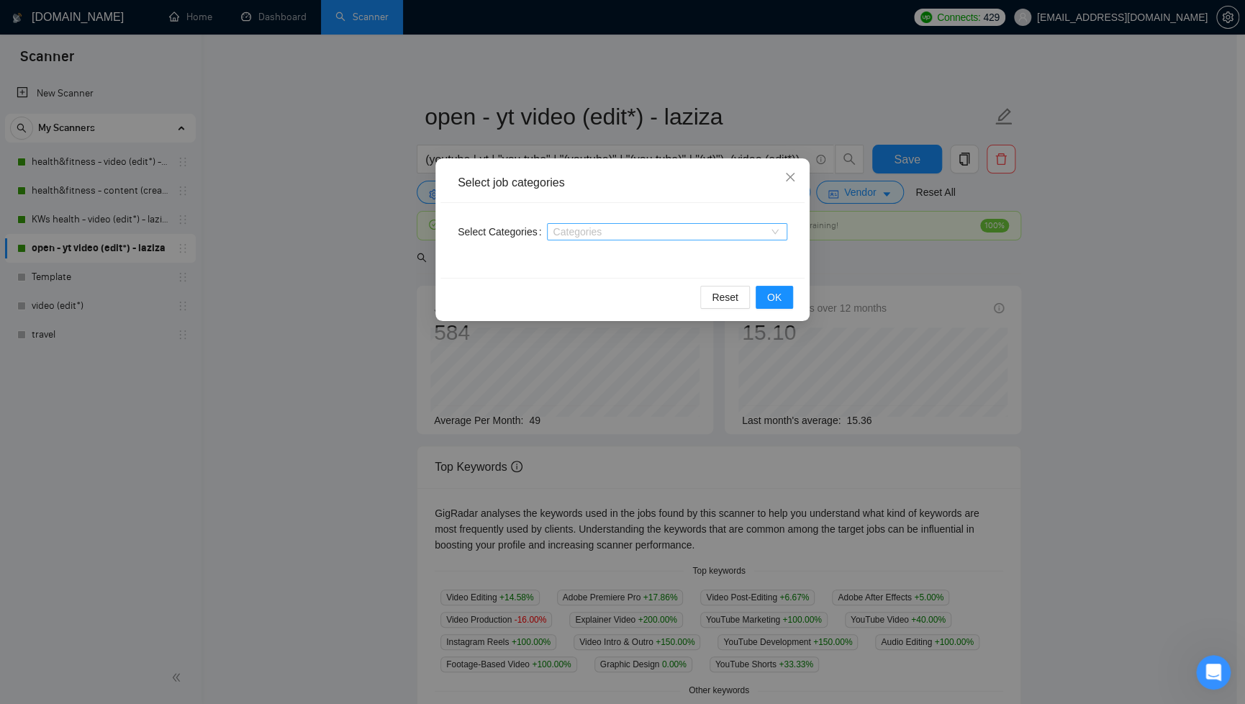
click at [776, 228] on div "Categories" at bounding box center [667, 231] width 240 height 17
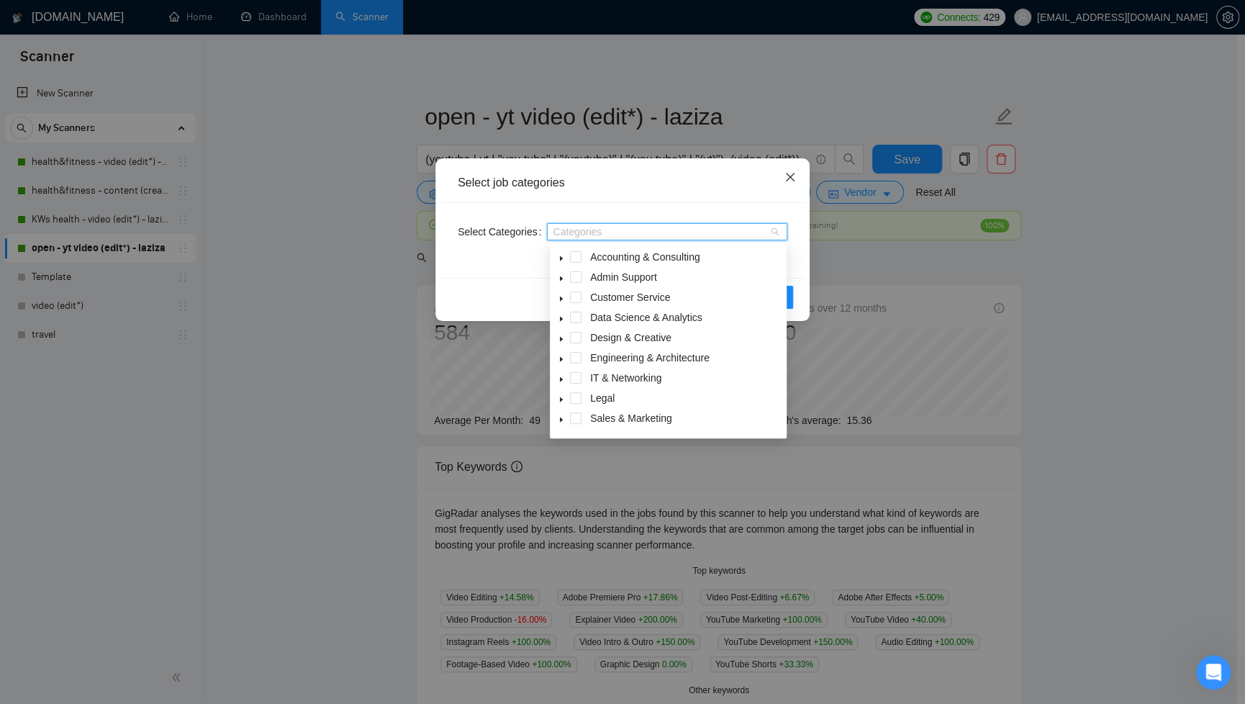
click at [794, 173] on icon "close" at bounding box center [790, 177] width 12 height 12
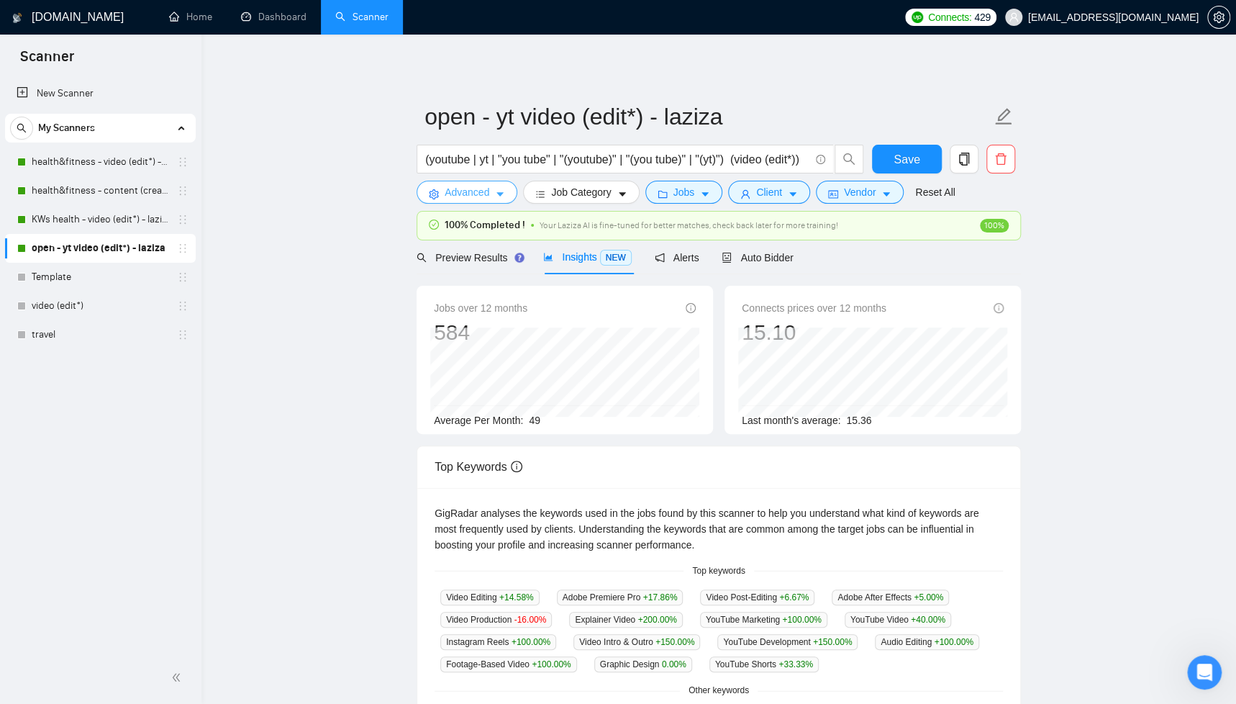
click at [499, 188] on span "caret-down" at bounding box center [500, 193] width 10 height 11
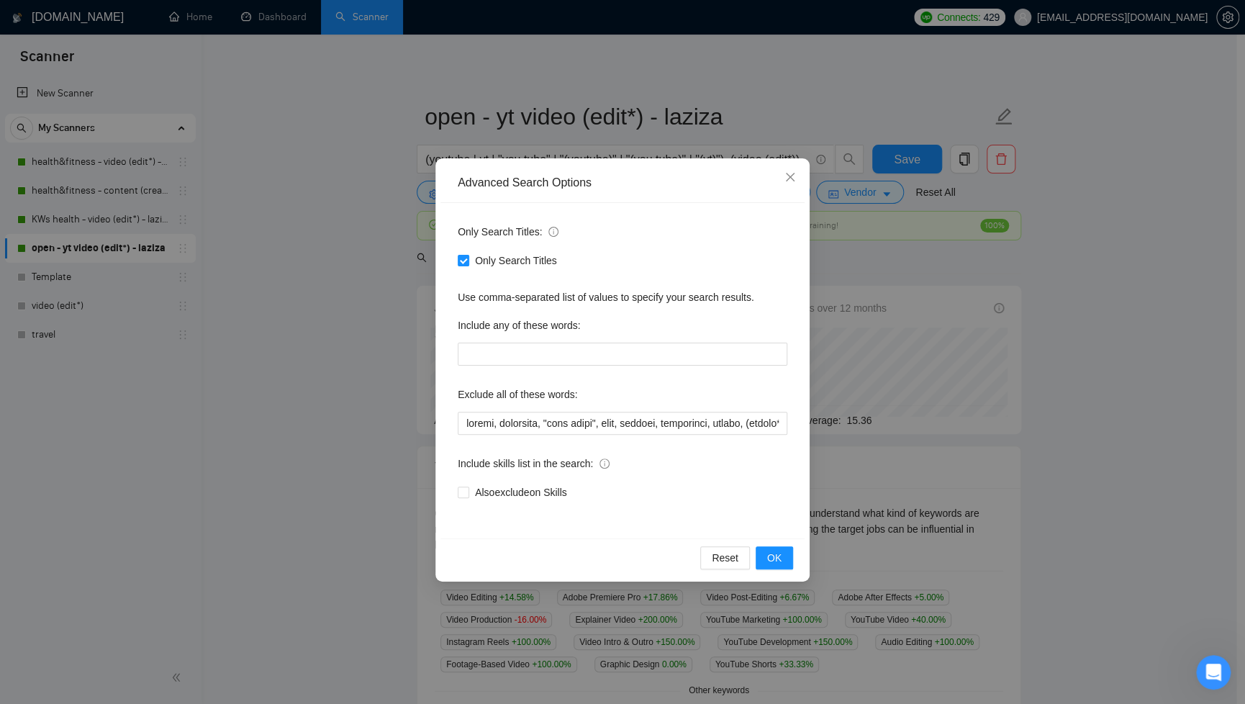
drag, startPoint x: 747, startPoint y: 134, endPoint x: 747, endPoint y: 63, distance: 70.5
click at [747, 132] on div "Advanced Search Options Only Search Titles: Only Search Titles Use comma-separa…" at bounding box center [622, 352] width 1245 height 704
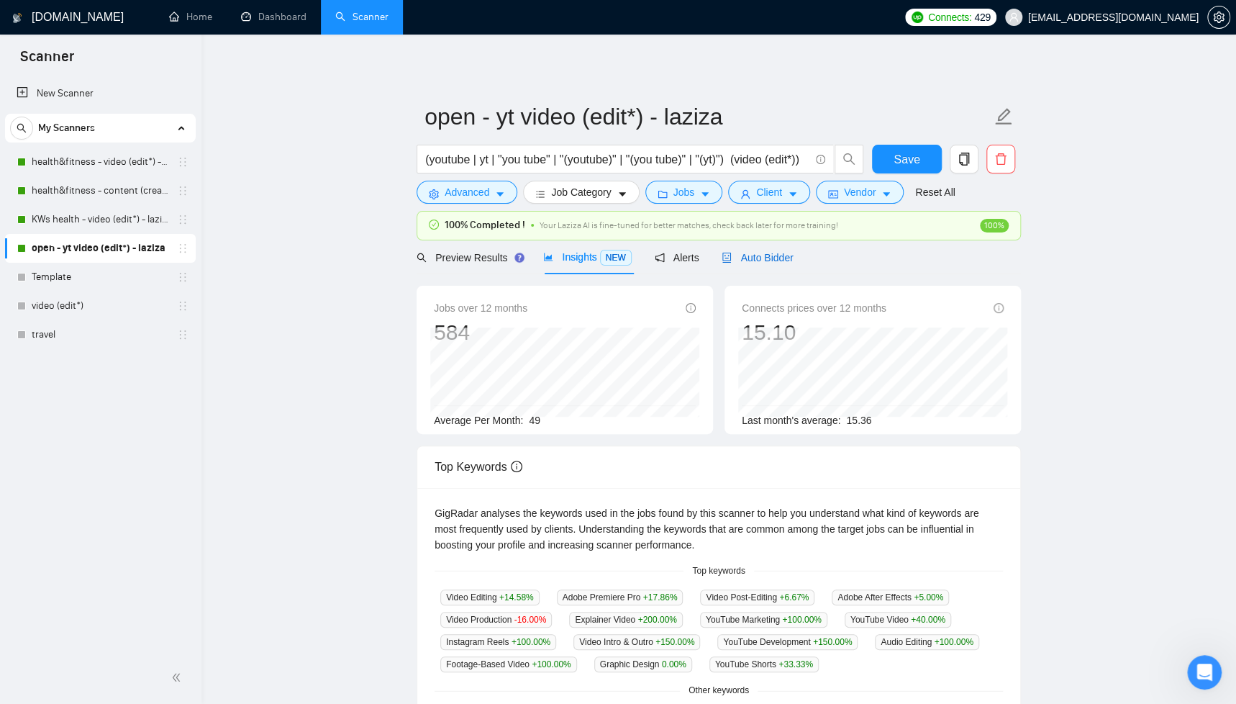
click at [767, 255] on span "Auto Bidder" at bounding box center [757, 258] width 71 height 12
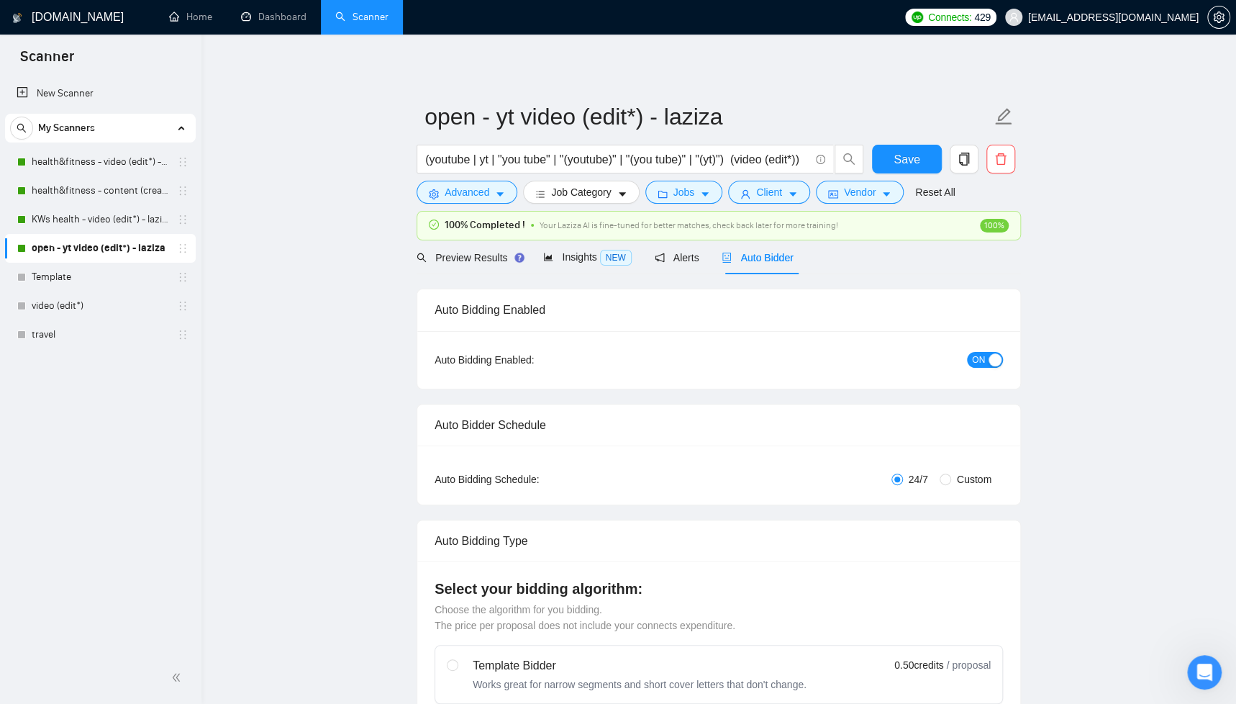
checkbox input "true"
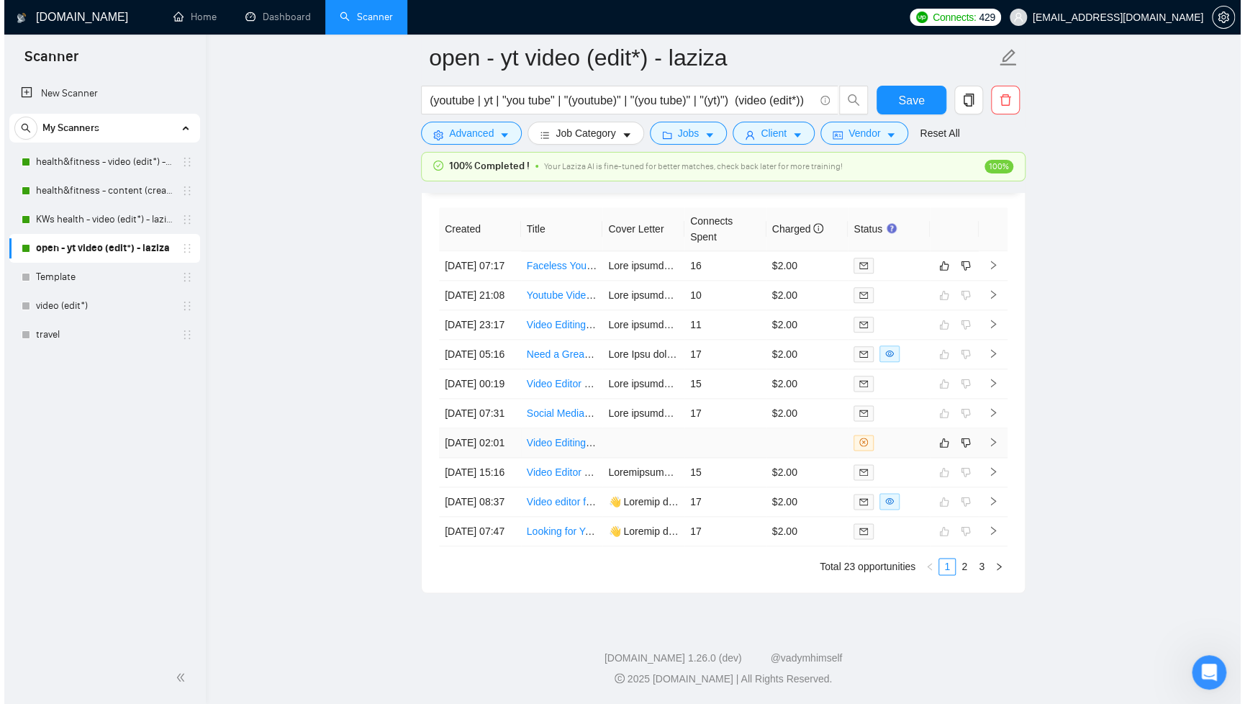
scroll to position [3875, 0]
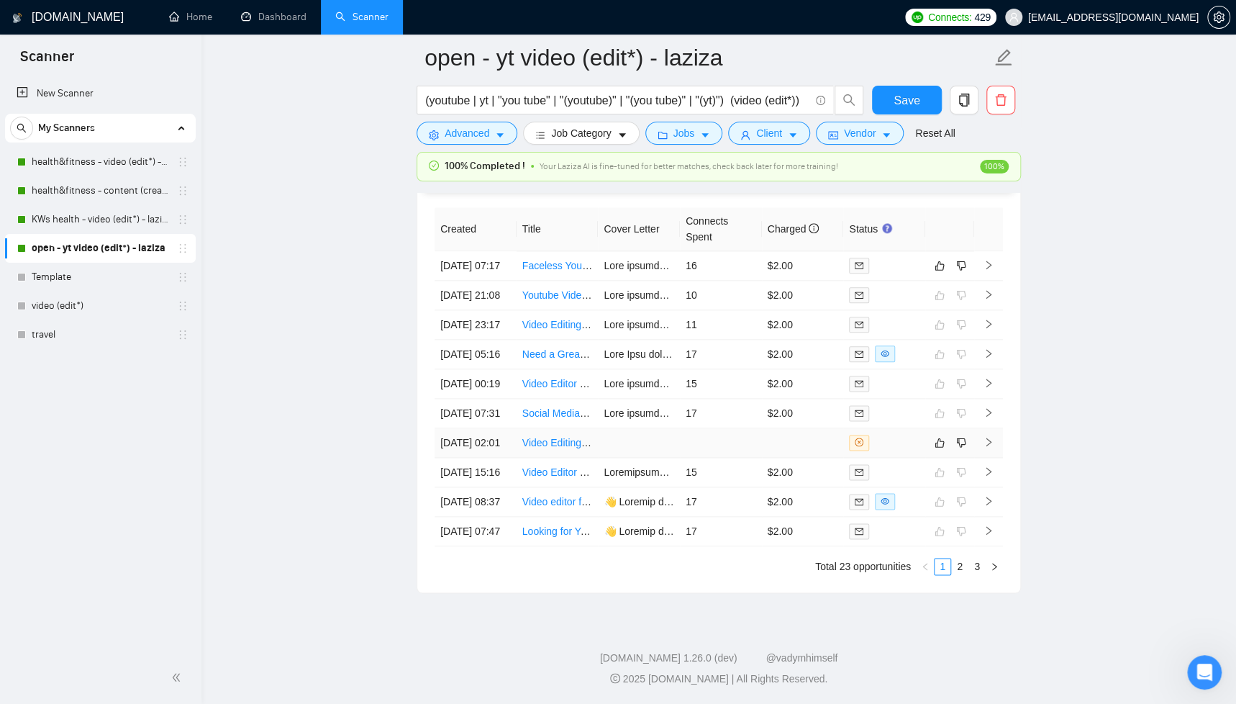
click at [606, 458] on td at bounding box center [639, 442] width 82 height 29
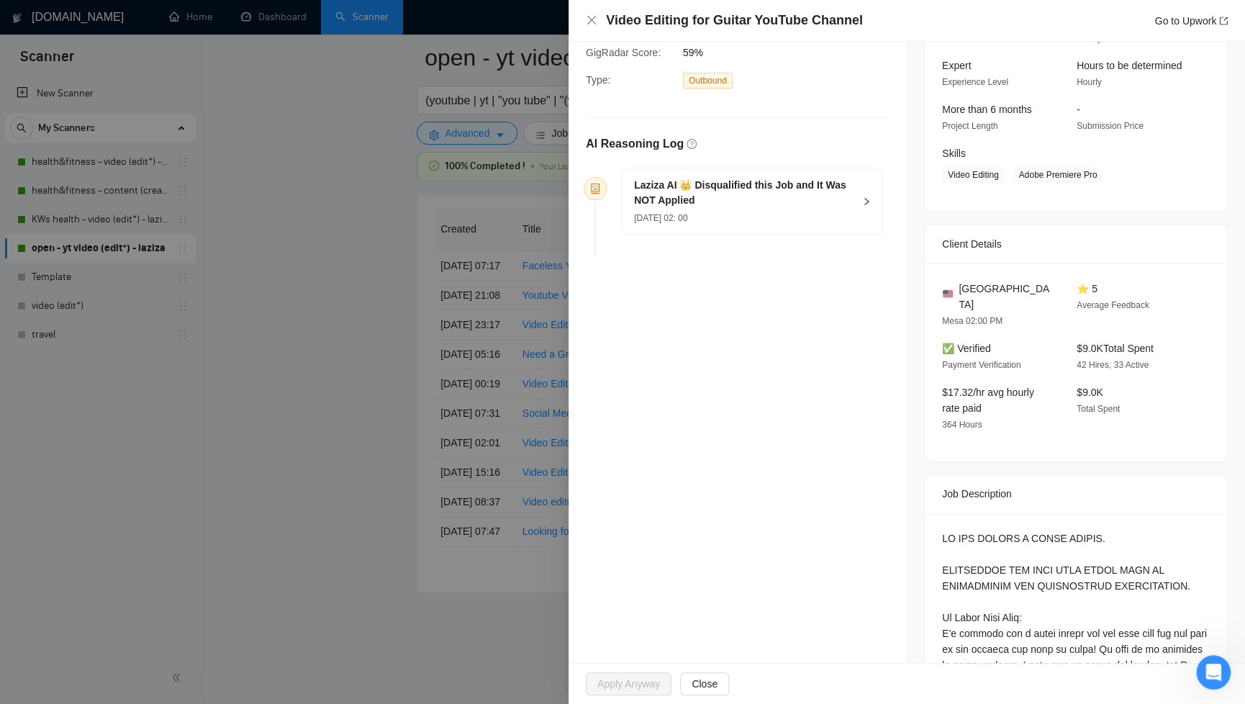
scroll to position [111, 0]
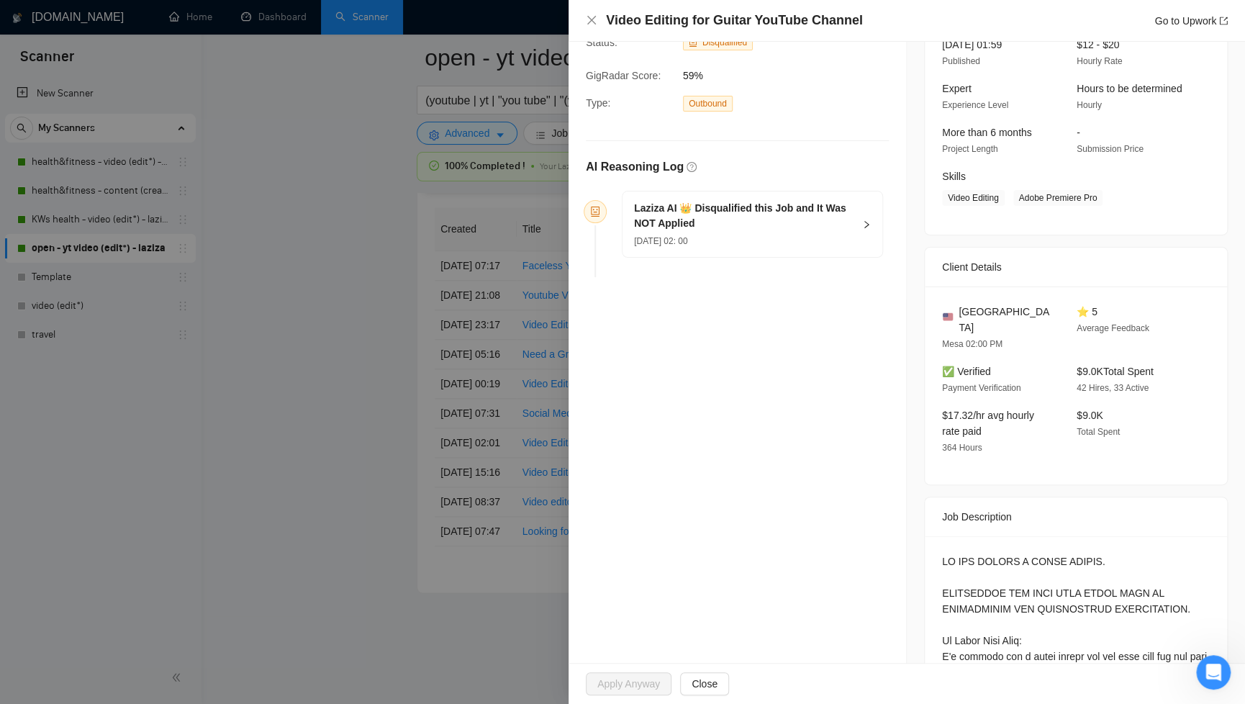
click at [774, 231] on h5 "Laziza AI 👑 Disqualified this Job and It Was NOT Applied" at bounding box center [743, 216] width 219 height 30
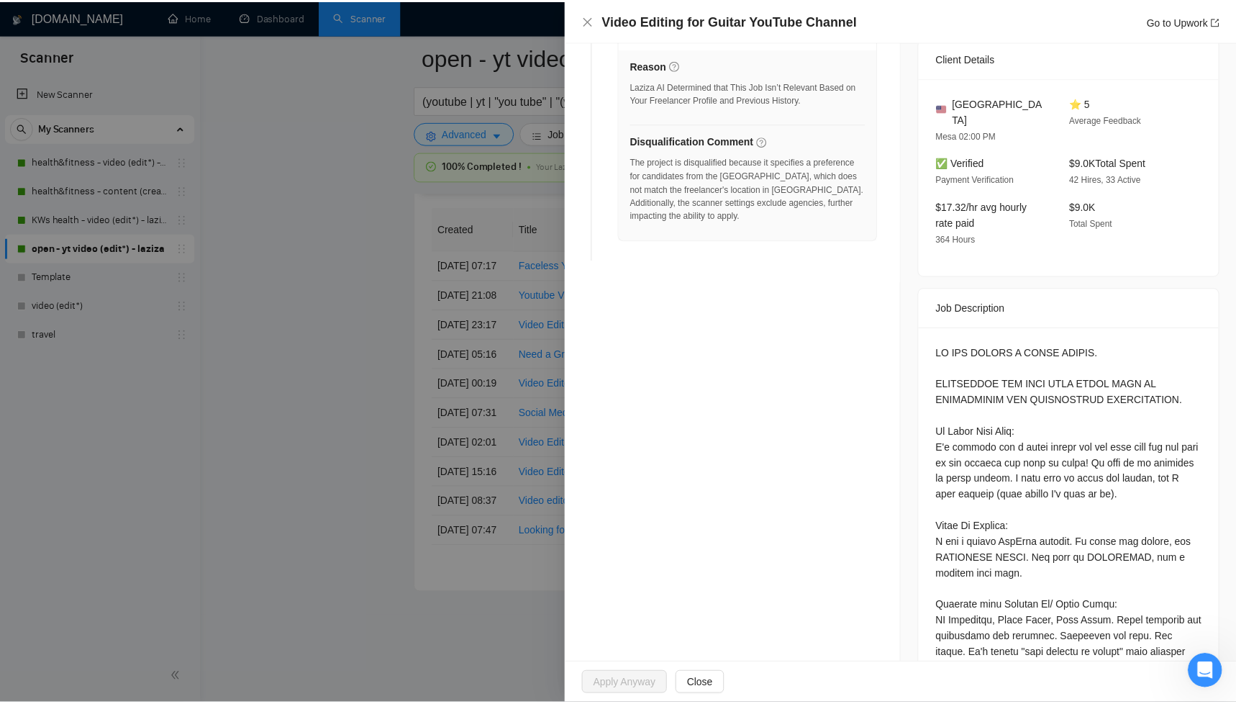
scroll to position [0, 0]
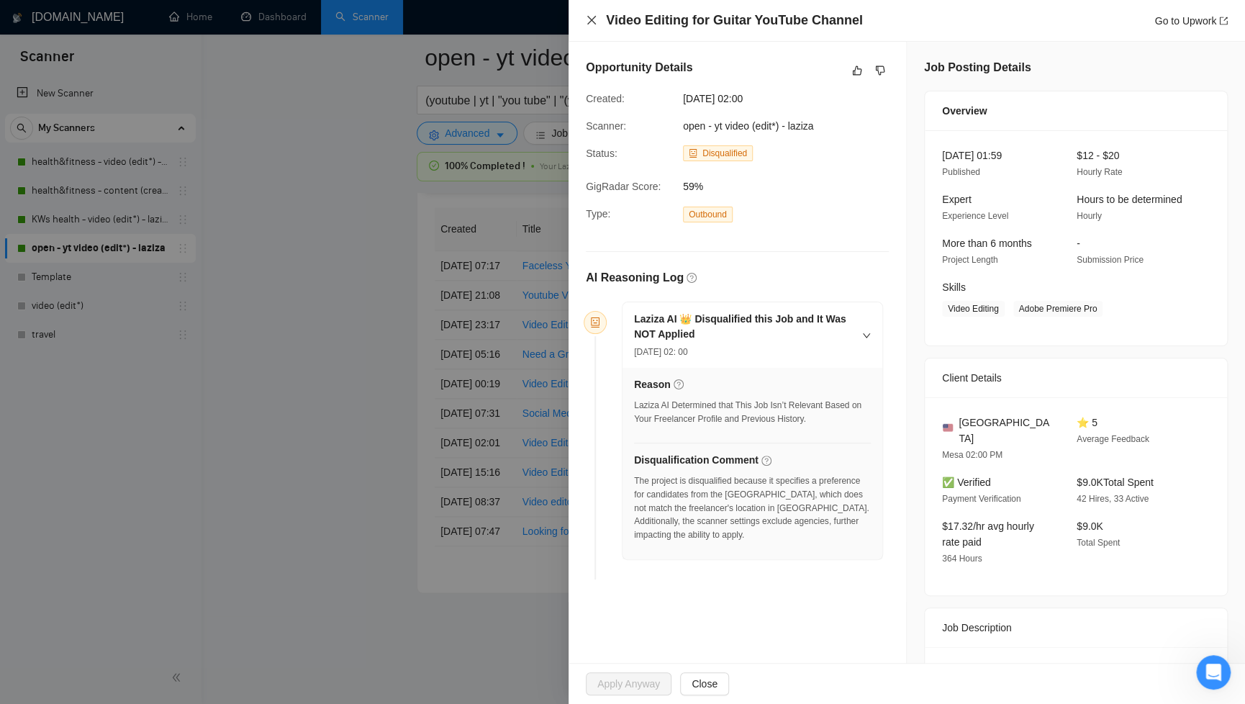
click at [591, 17] on icon "close" at bounding box center [592, 20] width 12 height 12
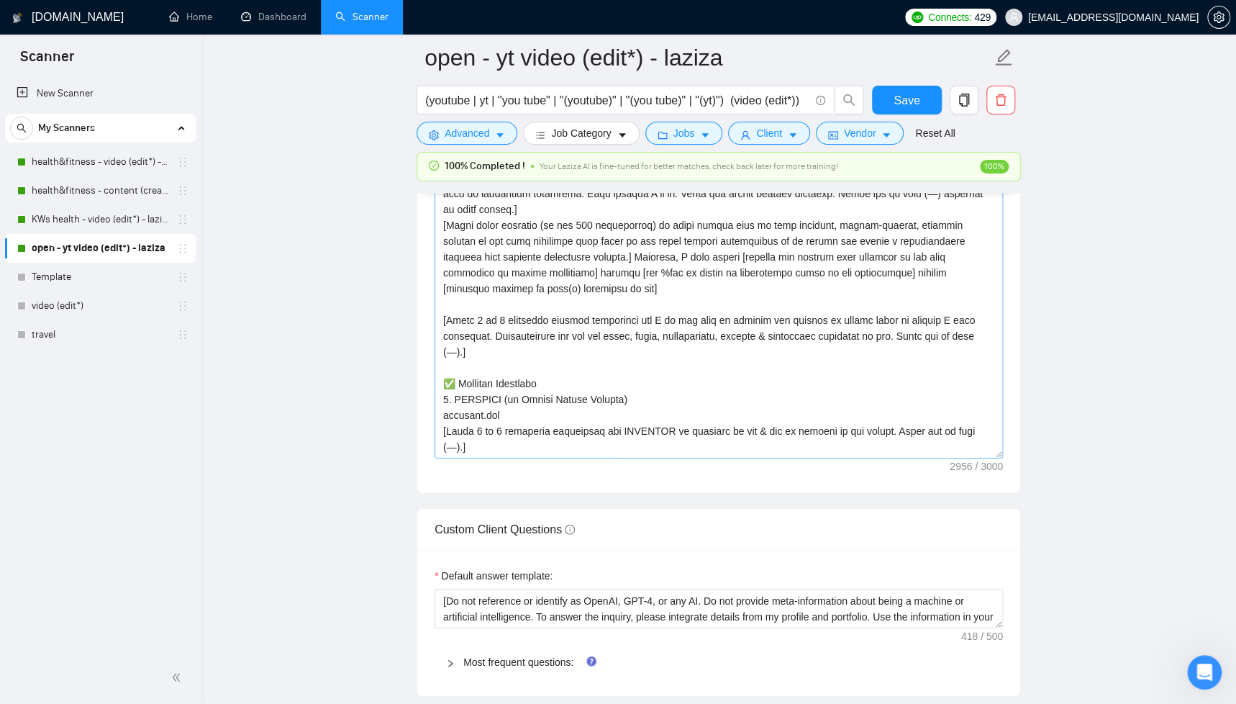
scroll to position [1776, 0]
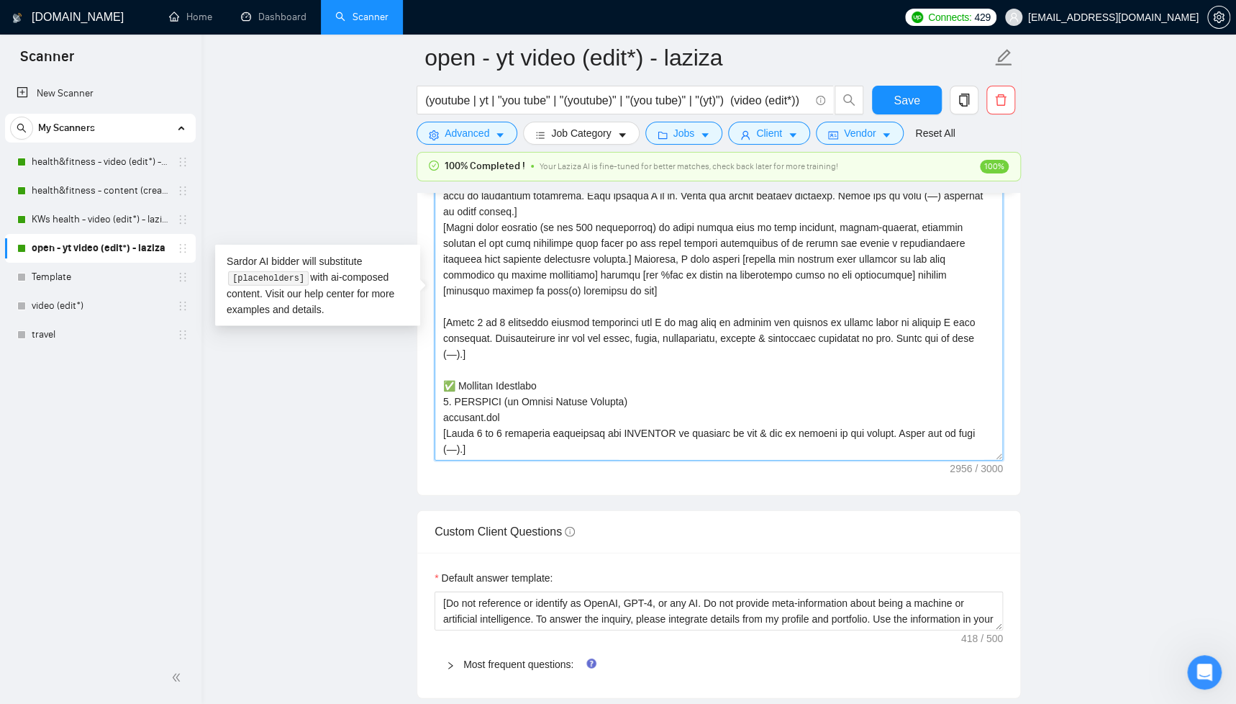
drag, startPoint x: 441, startPoint y: 323, endPoint x: 555, endPoint y: 368, distance: 122.8
click at [499, 352] on textarea "Cover letter template:" at bounding box center [719, 299] width 568 height 324
click at [623, 378] on textarea "Cover letter template:" at bounding box center [719, 299] width 568 height 324
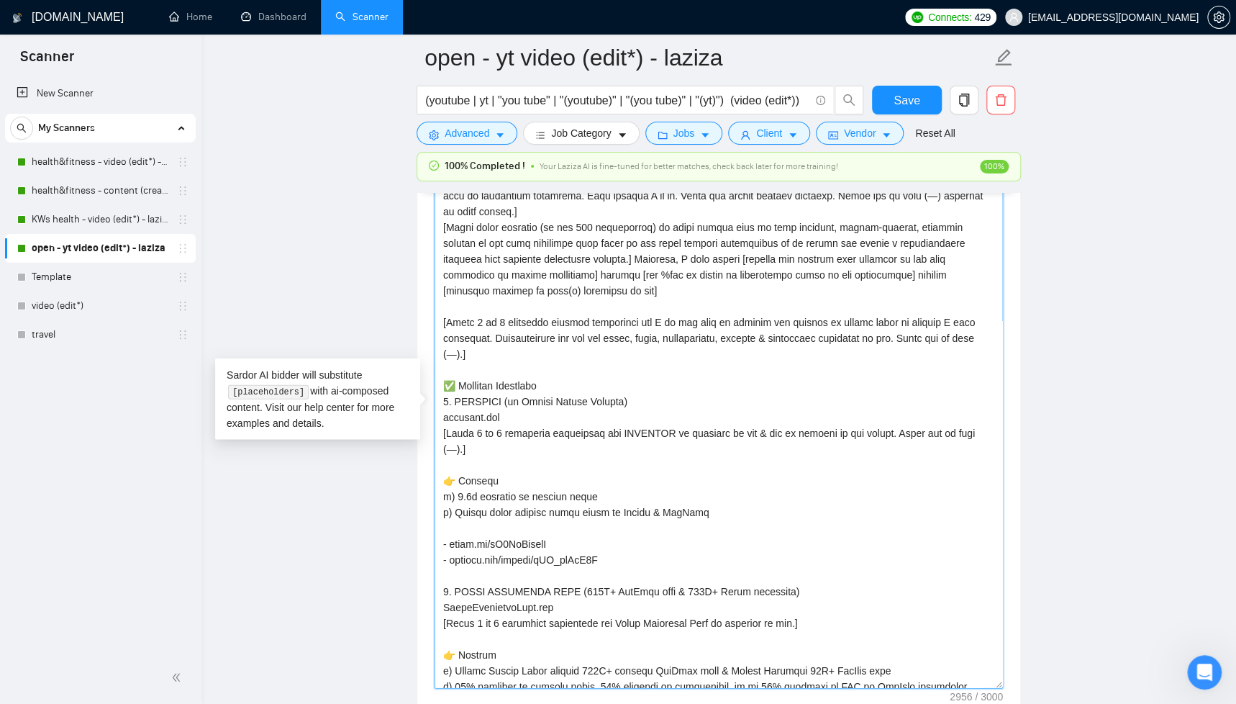
drag, startPoint x: 1001, startPoint y: 454, endPoint x: 1008, endPoint y: 683, distance: 228.9
click at [1008, 683] on div "Cover letter template:" at bounding box center [718, 410] width 603 height 625
drag, startPoint x: 496, startPoint y: 357, endPoint x: 444, endPoint y: 323, distance: 62.5
click at [444, 323] on textarea "Cover letter template:" at bounding box center [719, 413] width 568 height 552
click at [541, 374] on textarea "Cover letter template:" at bounding box center [719, 413] width 568 height 552
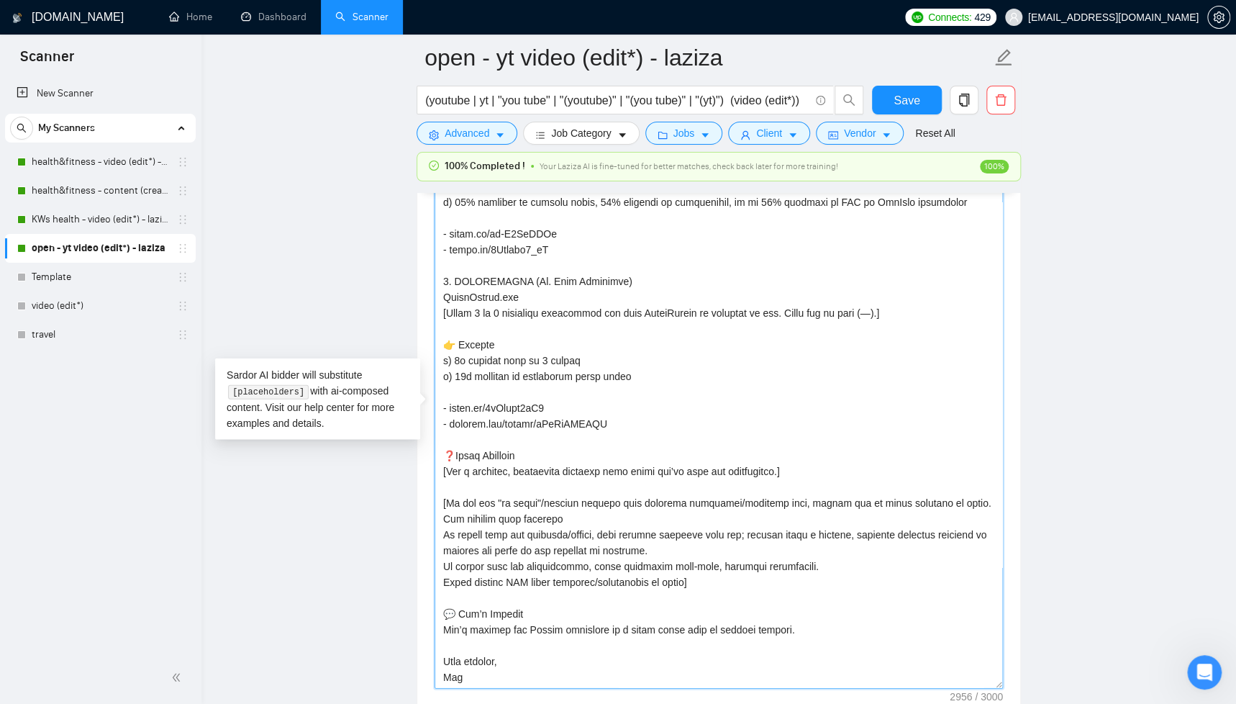
scroll to position [1778, 0]
click at [563, 514] on textarea "Cover letter template:" at bounding box center [719, 411] width 568 height 552
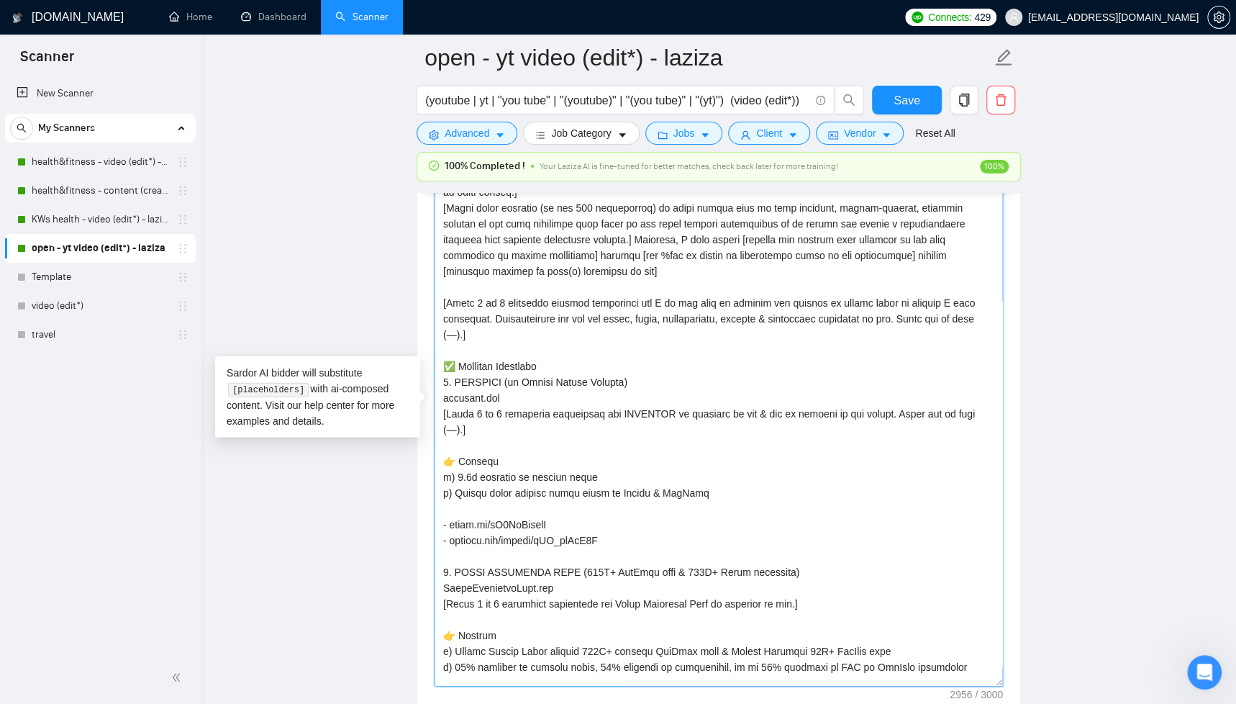
scroll to position [16, 0]
click at [324, 273] on main "open - yt video (edit*) - laziza (youtube | yt | "you tube" | "(youtube)" | "(y…" at bounding box center [718, 594] width 988 height 4630
click at [478, 304] on textarea "Cover letter template:" at bounding box center [719, 411] width 568 height 552
type textarea "[Lorem i dolorsit ametcons adipi eli seddoe't in utlabor'e dolo (ma aliquaen), …"
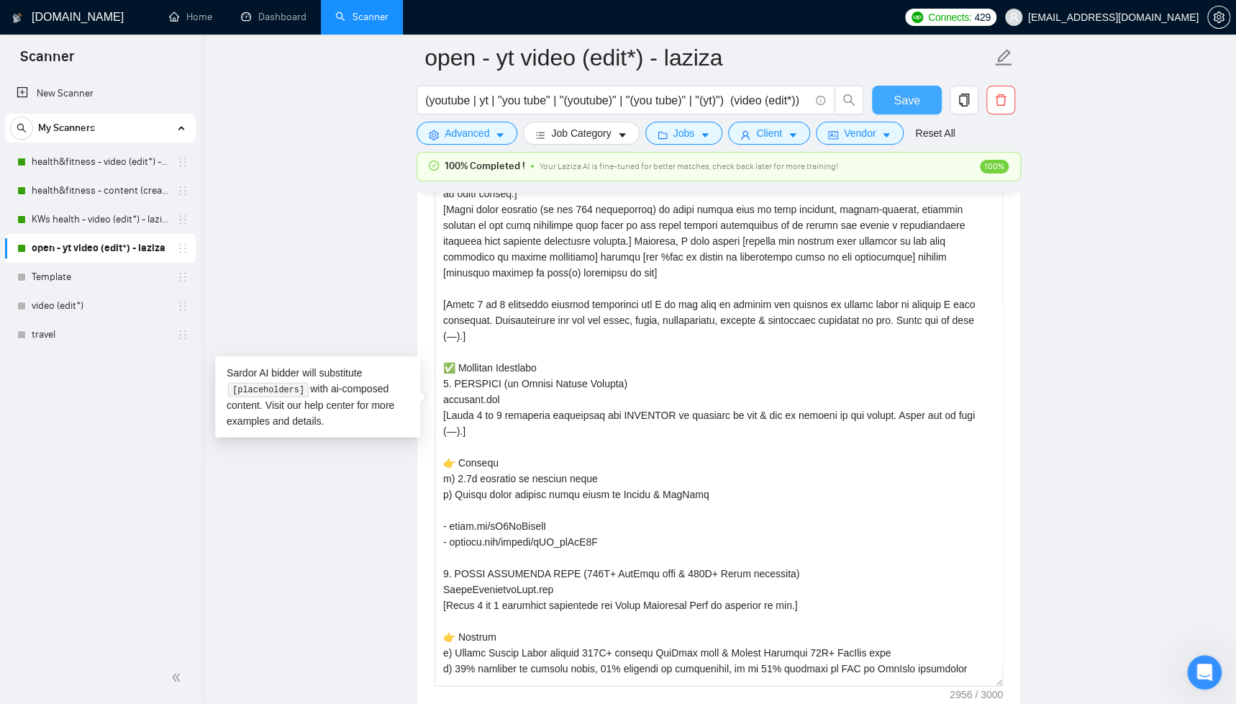
click at [917, 100] on span "Save" at bounding box center [906, 100] width 26 height 18
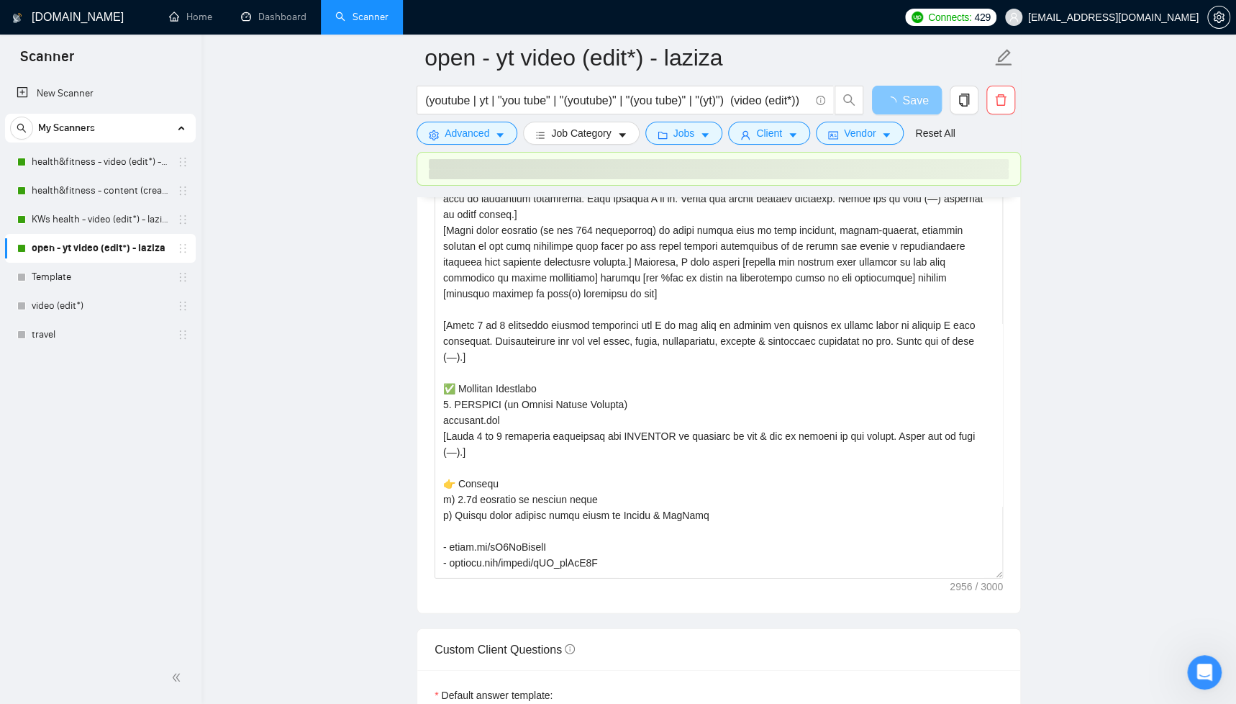
drag, startPoint x: 999, startPoint y: 452, endPoint x: 1006, endPoint y: 573, distance: 121.0
click at [1005, 573] on div "Cover letter template:" at bounding box center [718, 357] width 603 height 512
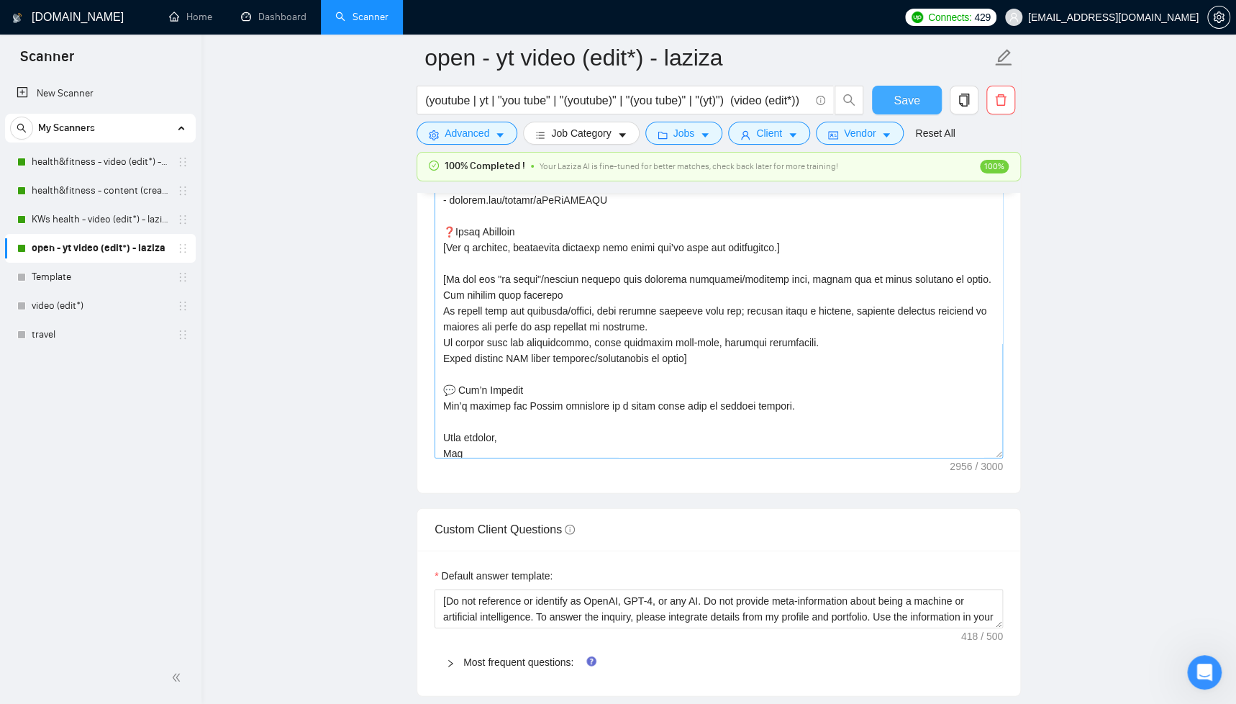
scroll to position [712, 0]
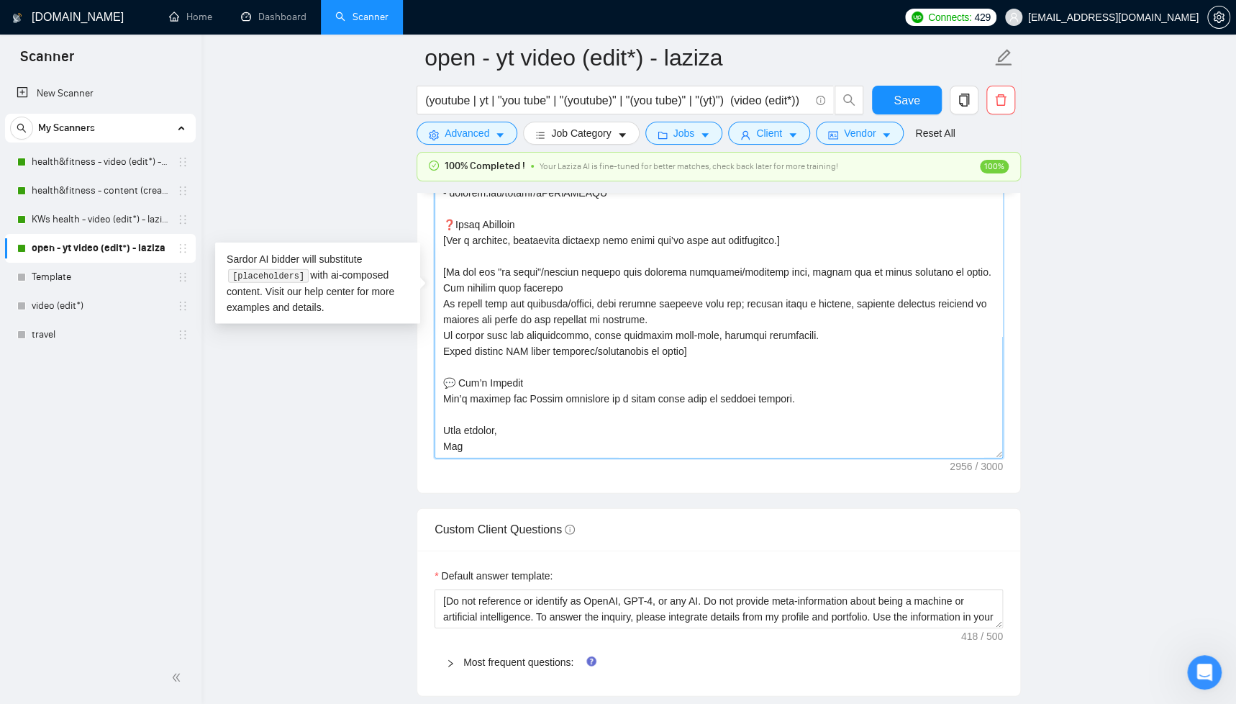
click at [637, 285] on textarea "Cover letter template:" at bounding box center [719, 297] width 568 height 324
click at [545, 286] on textarea "Cover letter template:" at bounding box center [719, 297] width 568 height 324
drag, startPoint x: 542, startPoint y: 284, endPoint x: 586, endPoint y: 284, distance: 43.9
click at [586, 284] on textarea "Cover letter template:" at bounding box center [719, 297] width 568 height 324
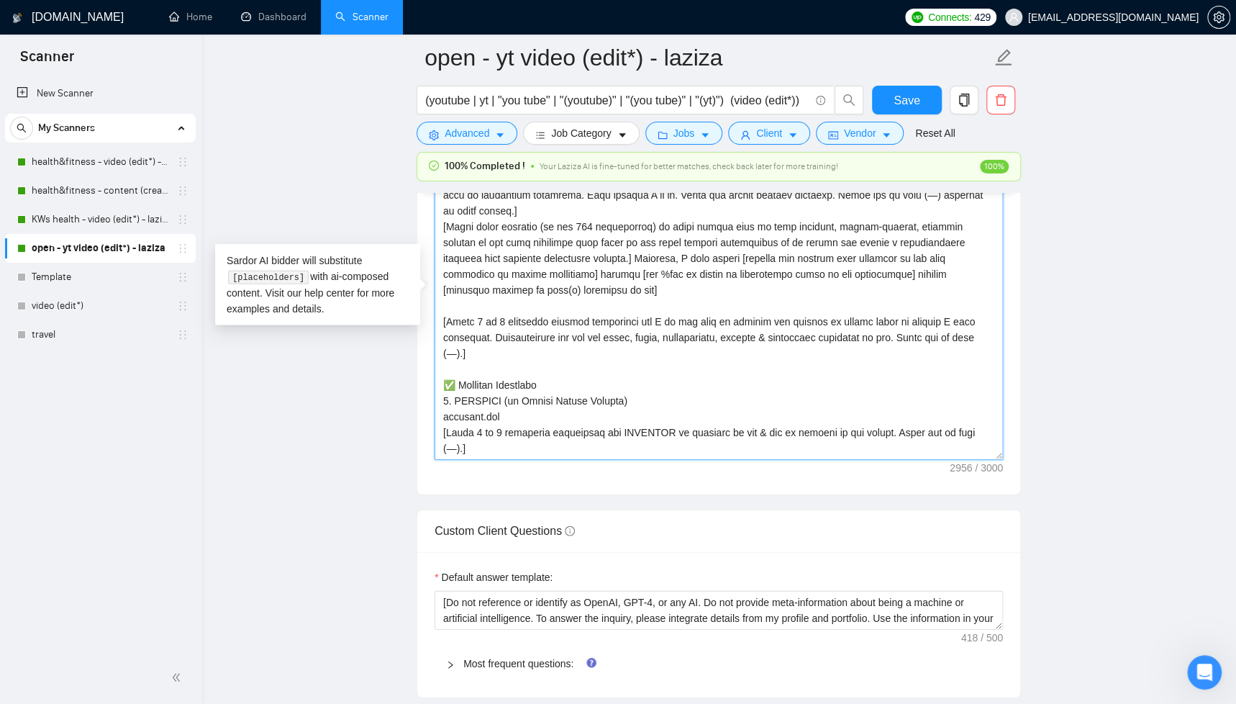
scroll to position [1776, 0]
drag, startPoint x: 499, startPoint y: 352, endPoint x: 437, endPoint y: 321, distance: 68.5
click at [437, 321] on textarea "Cover letter template:" at bounding box center [719, 299] width 568 height 324
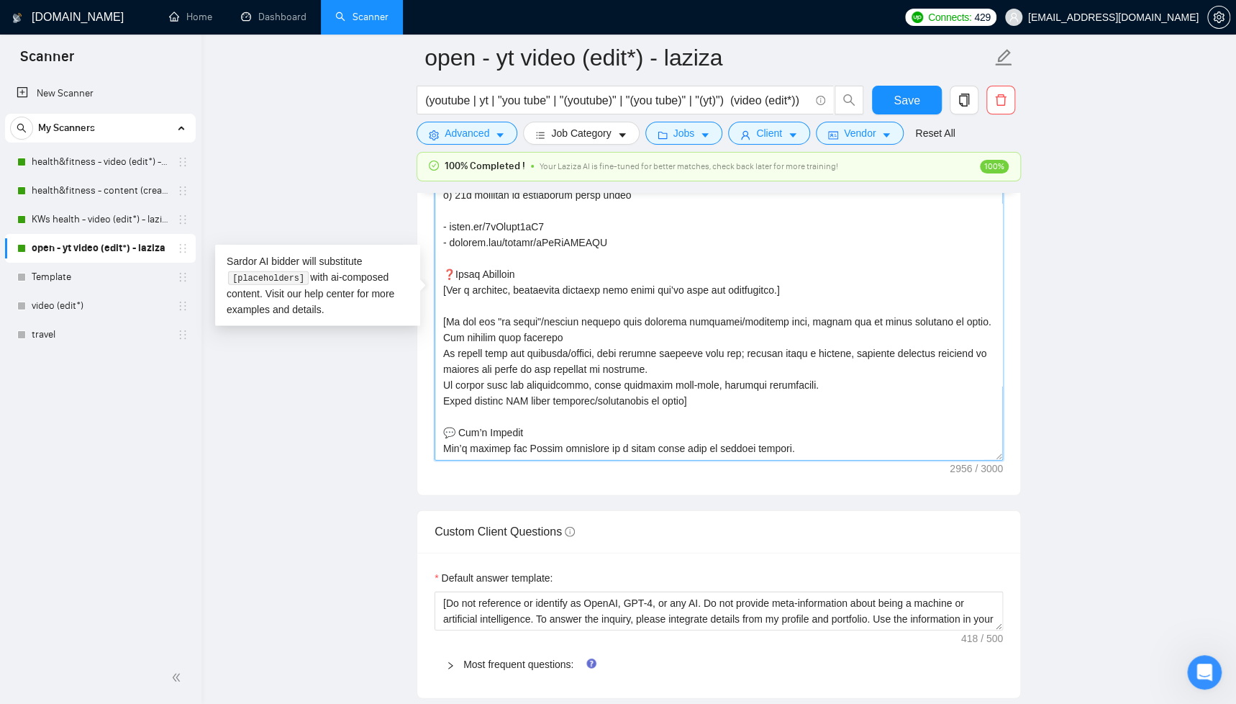
scroll to position [712, 0]
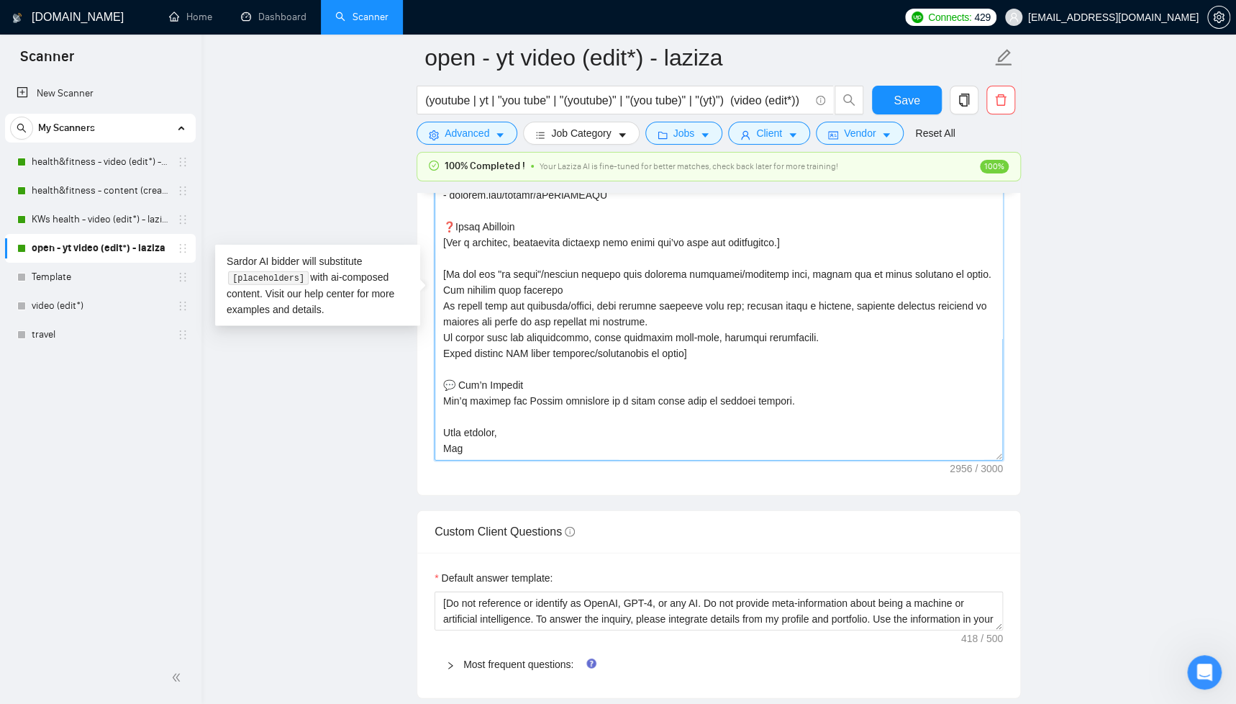
click at [558, 287] on textarea "Cover letter template:" at bounding box center [719, 299] width 568 height 324
drag, startPoint x: 496, startPoint y: 273, endPoint x: 605, endPoint y: 270, distance: 108.7
click at [605, 270] on textarea "Cover letter template:" at bounding box center [719, 299] width 568 height 324
click at [618, 290] on textarea "Cover letter template:" at bounding box center [719, 299] width 568 height 324
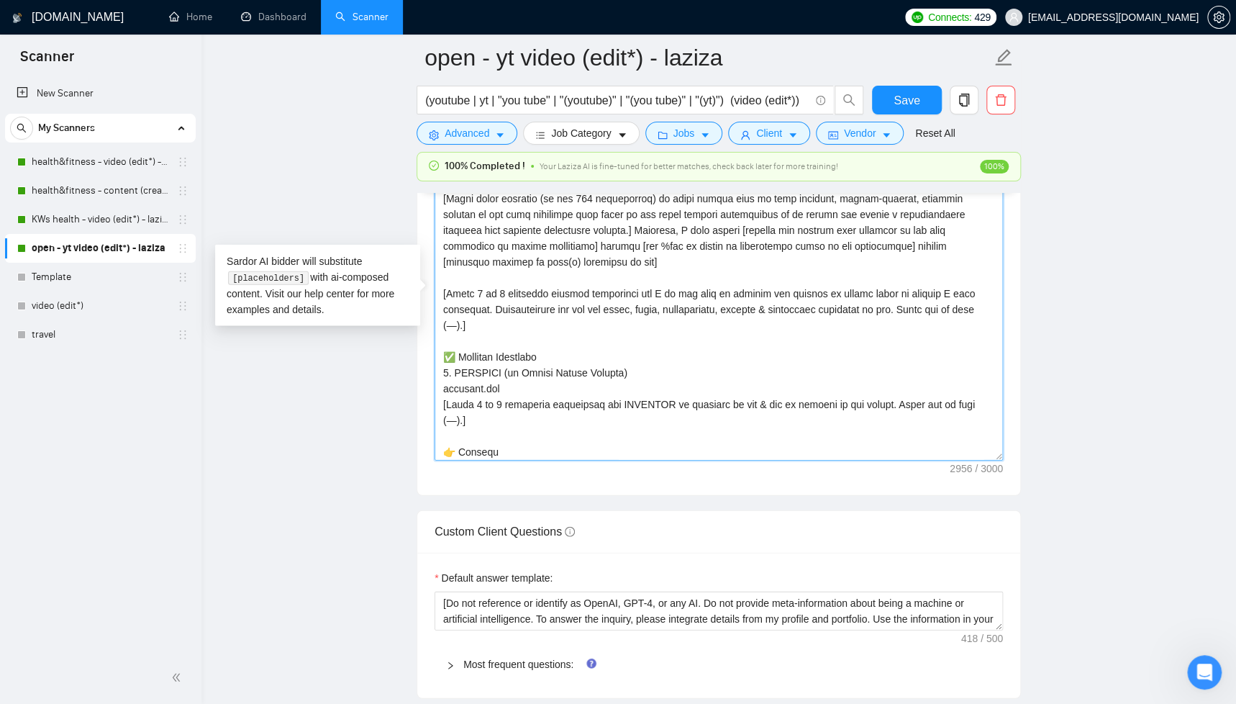
scroll to position [0, 0]
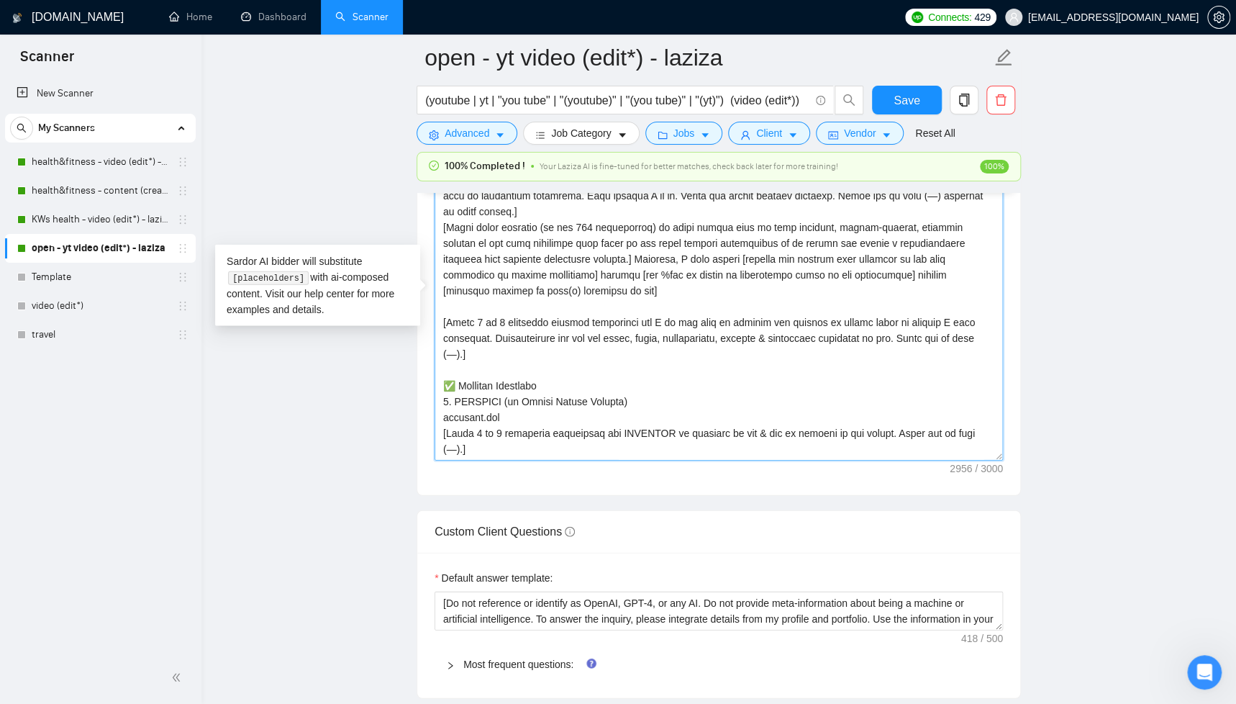
drag, startPoint x: 496, startPoint y: 353, endPoint x: 444, endPoint y: 317, distance: 63.1
click at [445, 317] on textarea "Cover letter template:" at bounding box center [719, 299] width 568 height 324
click at [523, 334] on textarea "Cover letter template:" at bounding box center [719, 299] width 568 height 324
drag, startPoint x: 475, startPoint y: 320, endPoint x: 501, endPoint y: 320, distance: 25.9
click at [501, 320] on textarea "Cover letter template:" at bounding box center [719, 299] width 568 height 324
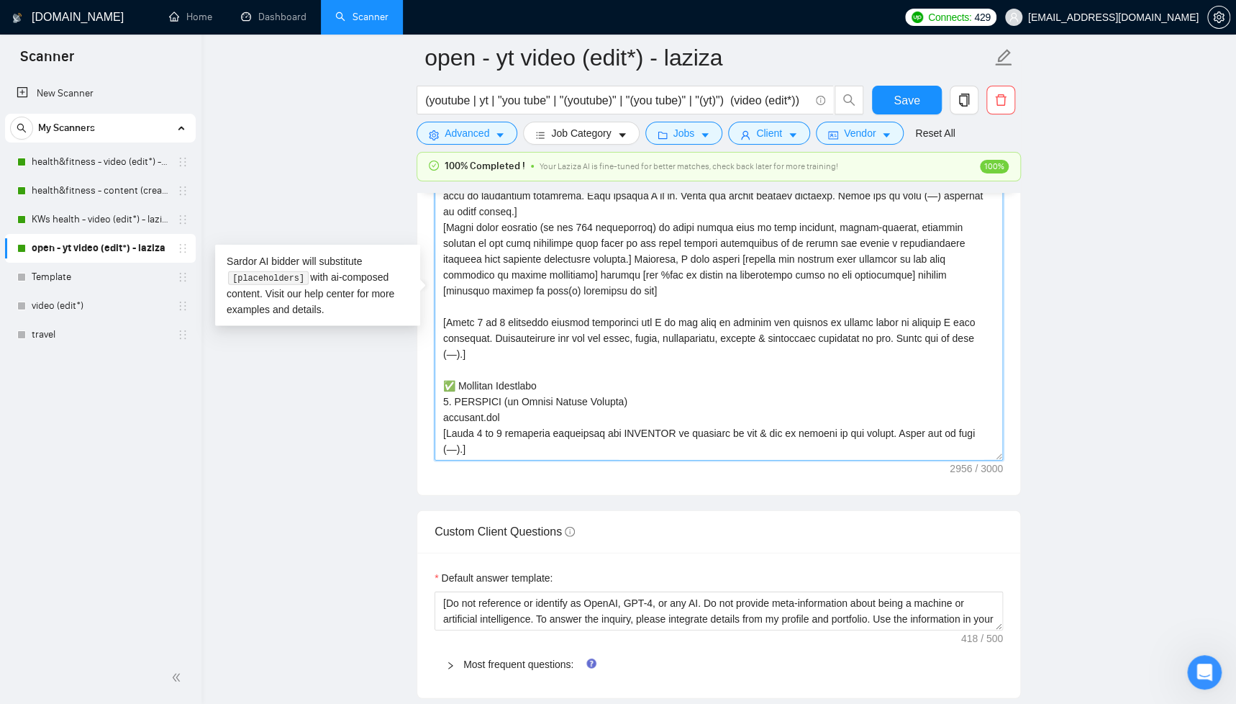
click at [511, 350] on textarea "Cover letter template:" at bounding box center [719, 299] width 568 height 324
type textarea "[Lorem i dolorsit ametcons adipi eli seddoe't in utlabor'e dolo (ma aliquaen), …"
